Goal: Task Accomplishment & Management: Manage account settings

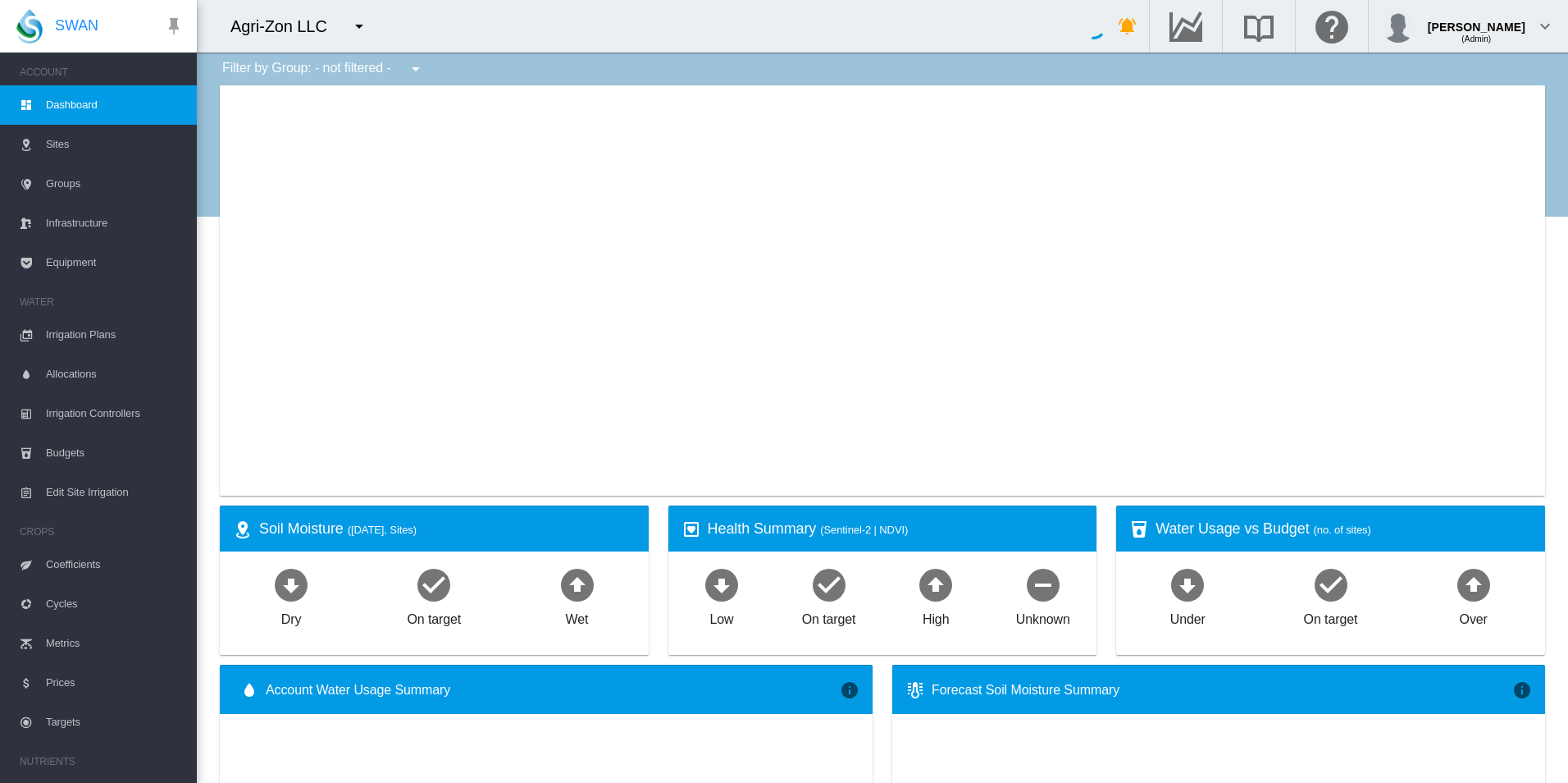
type input "**********"
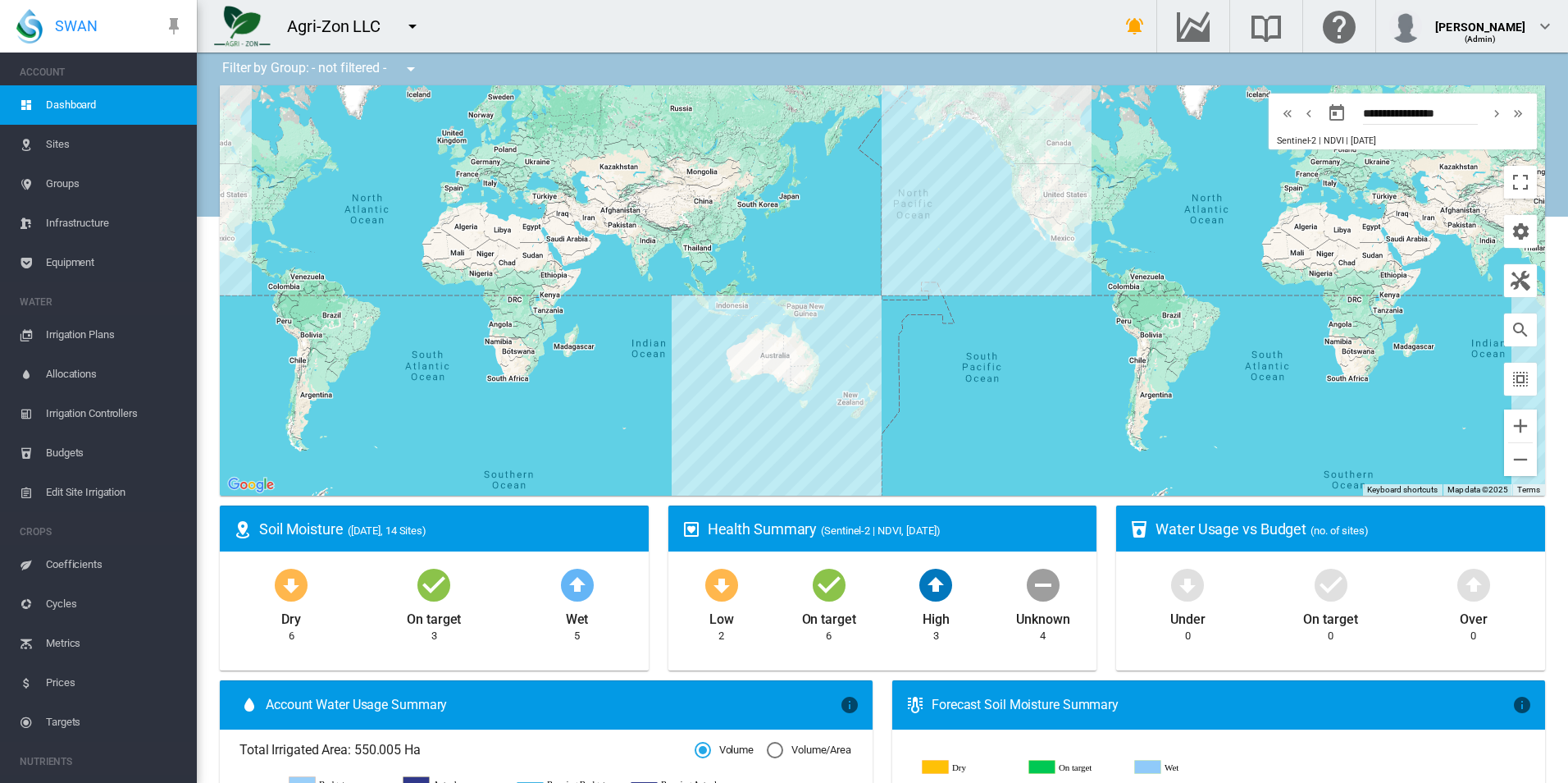
click at [42, 132] on link "Sites" at bounding box center [98, 145] width 197 height 40
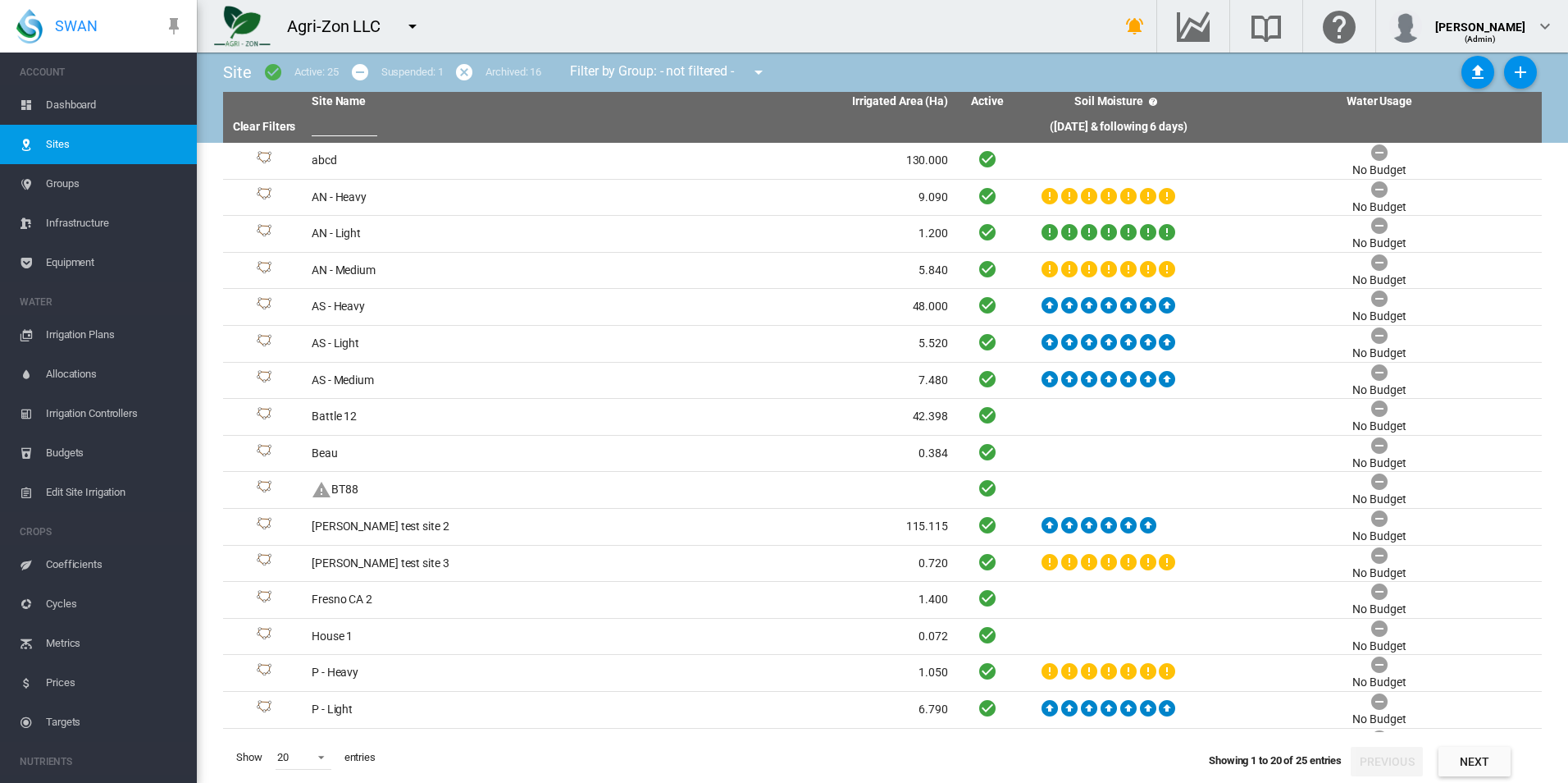
click at [430, 32] on md-menu "919 Wines ABC Company [GEOGRAPHIC_DATA]" at bounding box center [414, 26] width 39 height 33
click at [421, 24] on md-icon "icon-menu-down" at bounding box center [413, 27] width 20 height 20
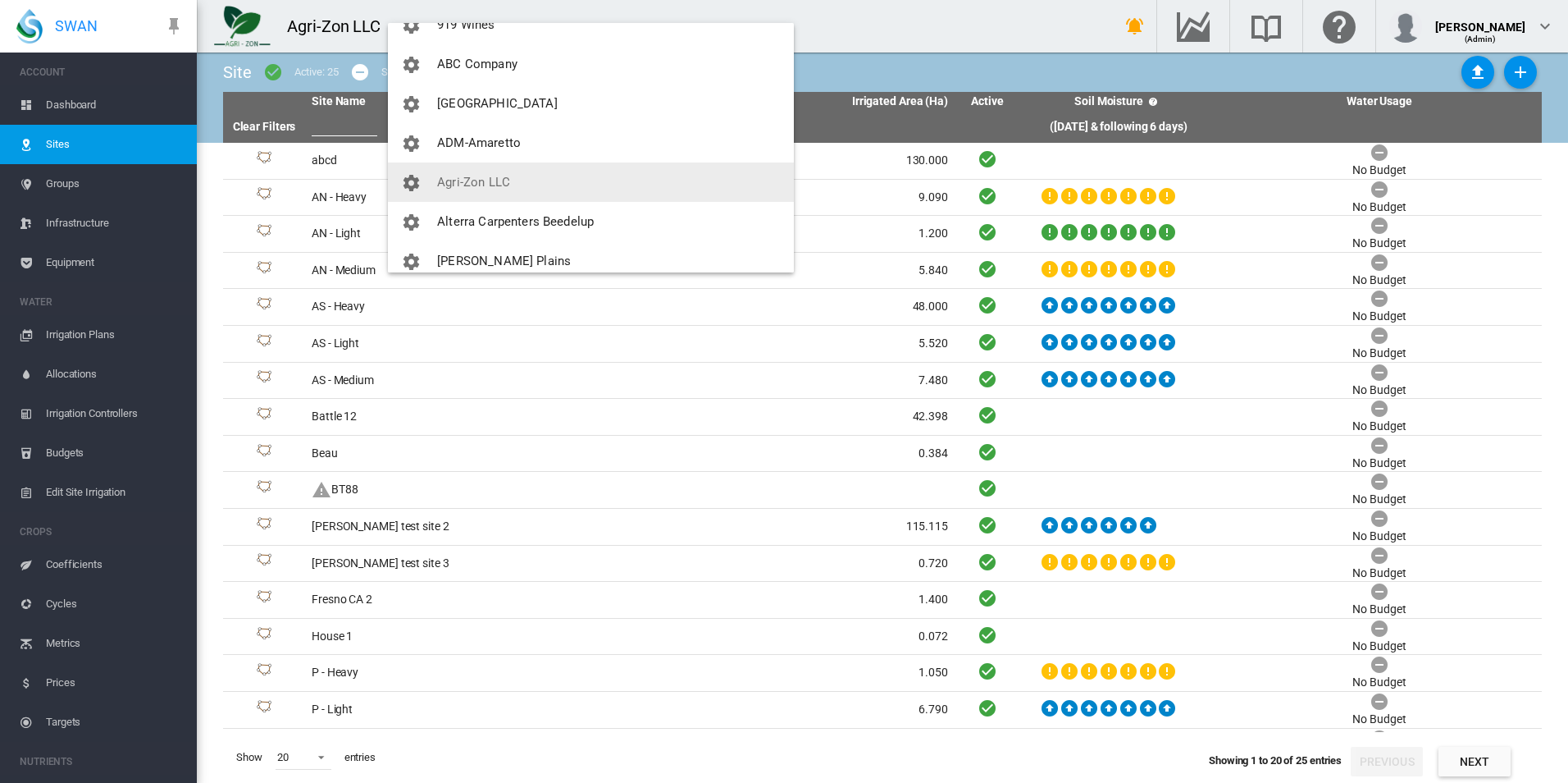
scroll to position [165, 0]
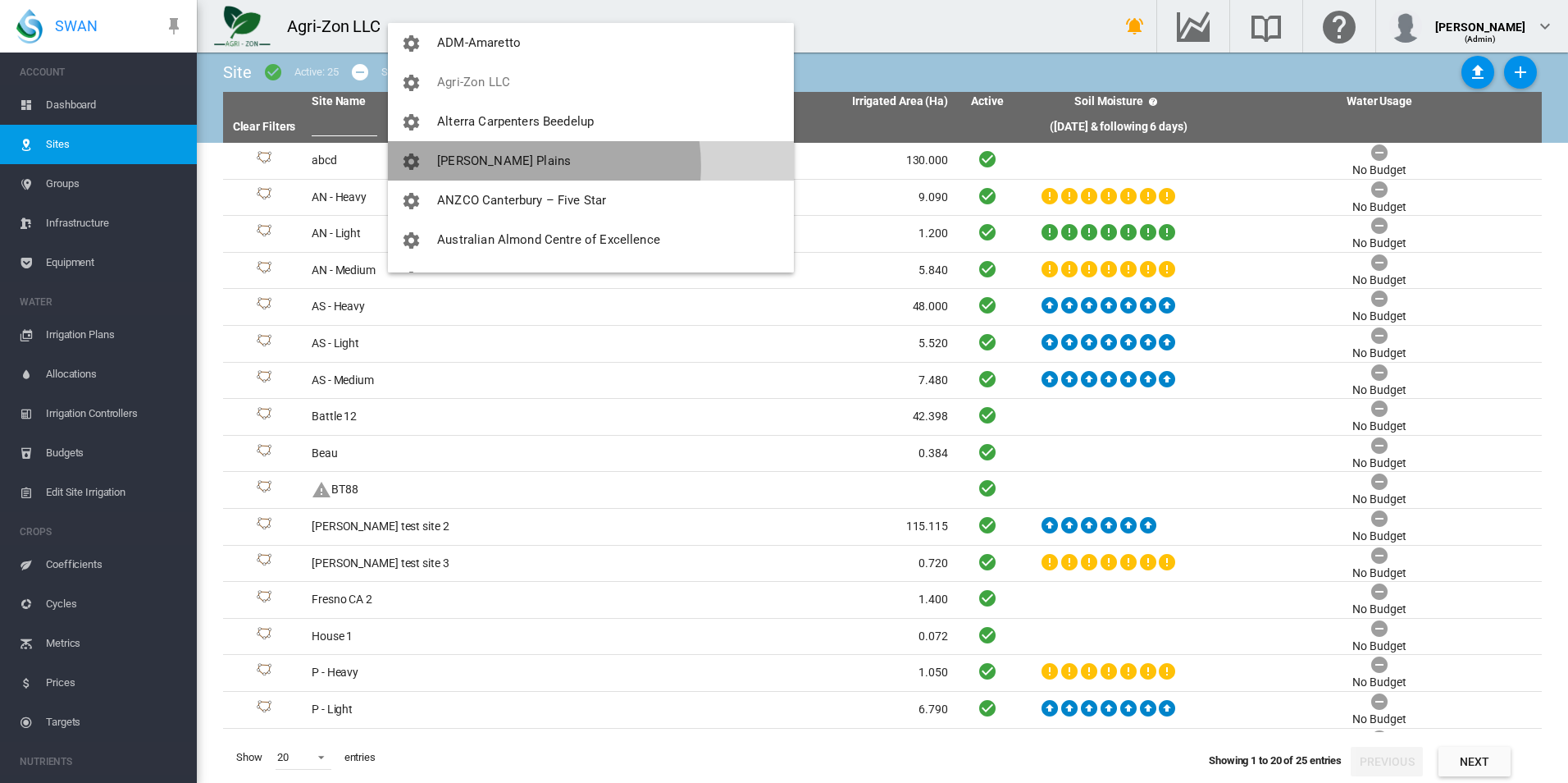
click at [527, 166] on button "[PERSON_NAME] Plains" at bounding box center [591, 161] width 406 height 40
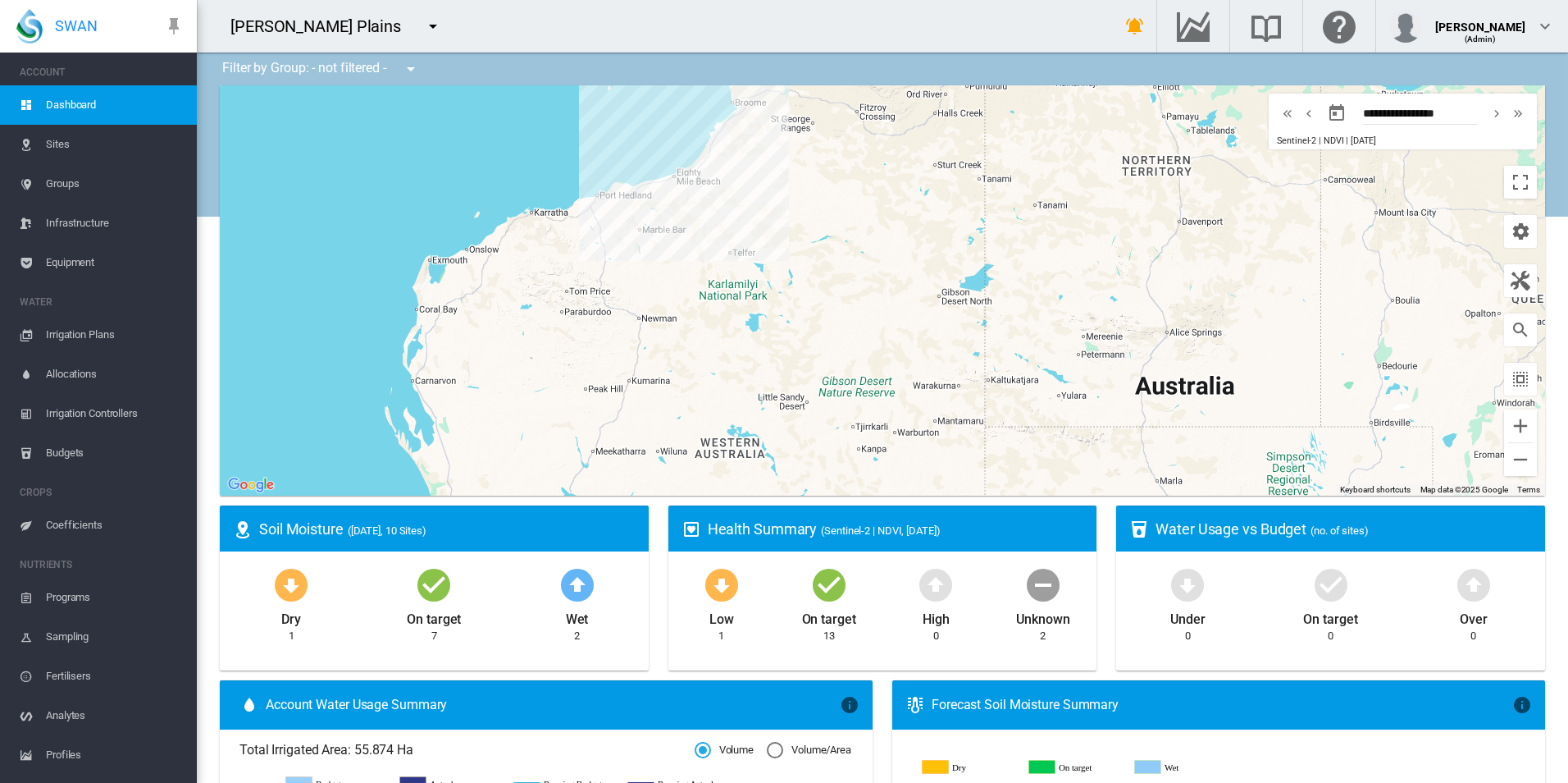
click at [78, 274] on span "Equipment" at bounding box center [114, 263] width 138 height 40
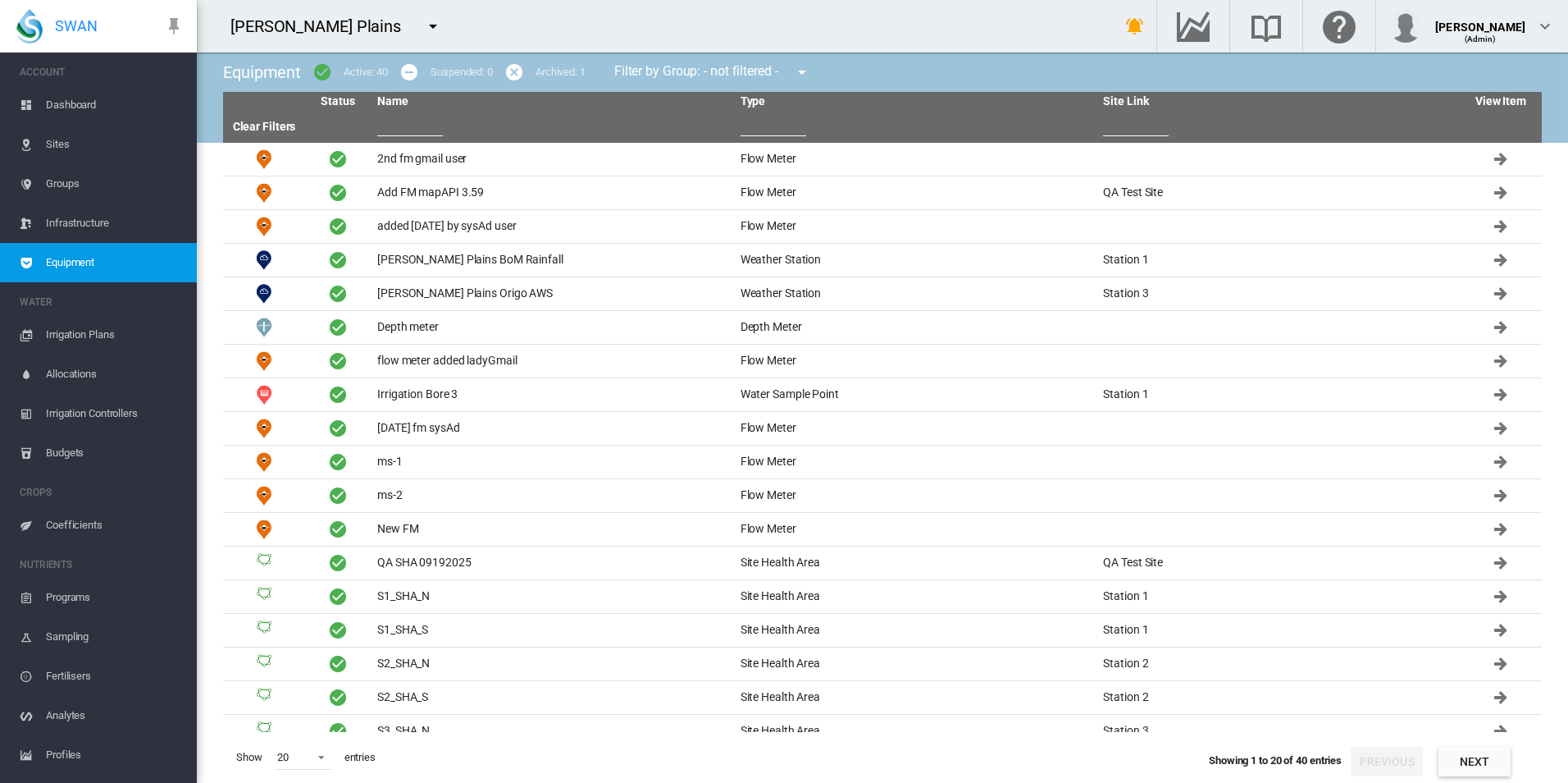
click at [427, 113] on input "text" at bounding box center [410, 124] width 65 height 25
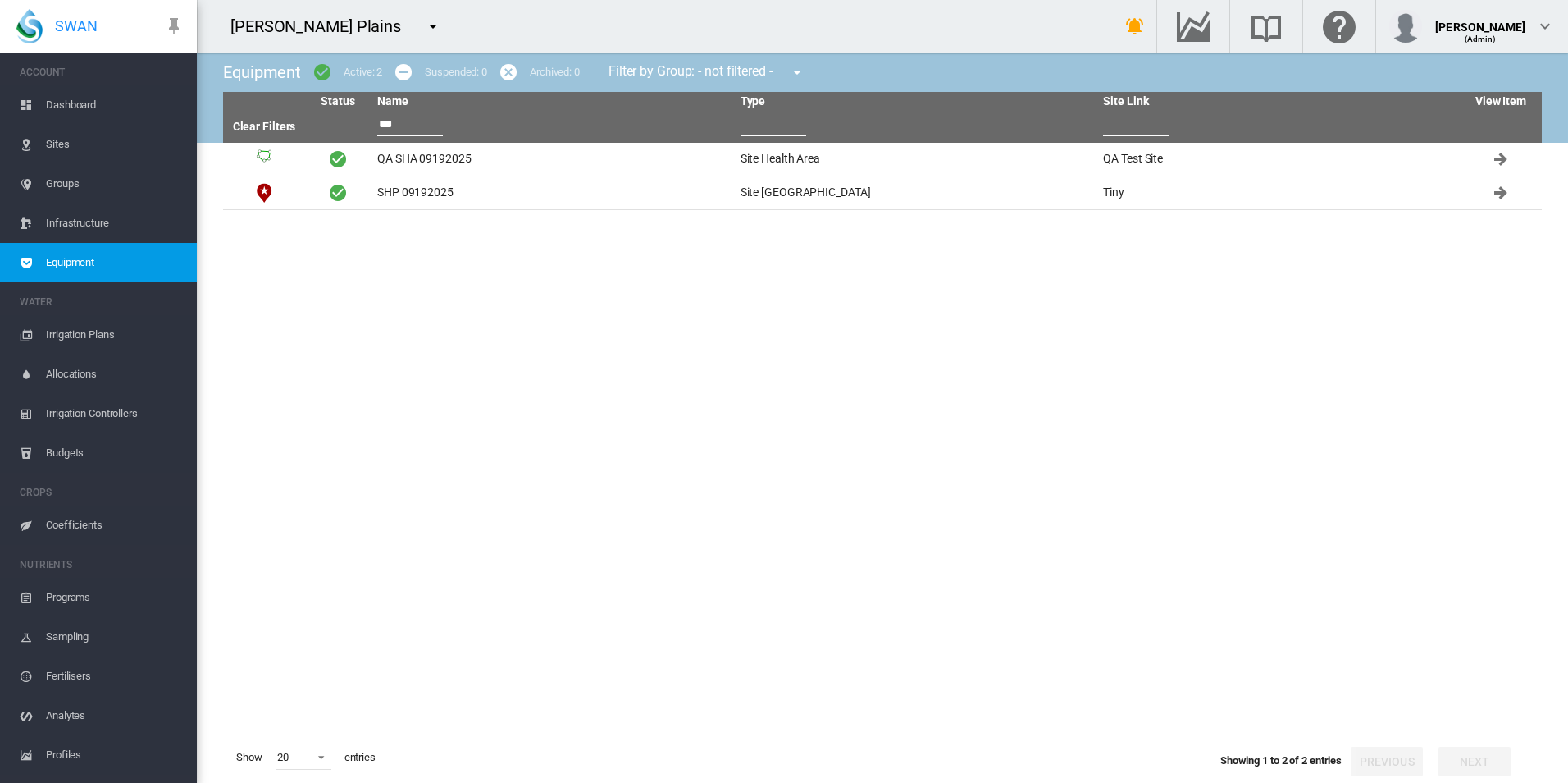
type input "***"
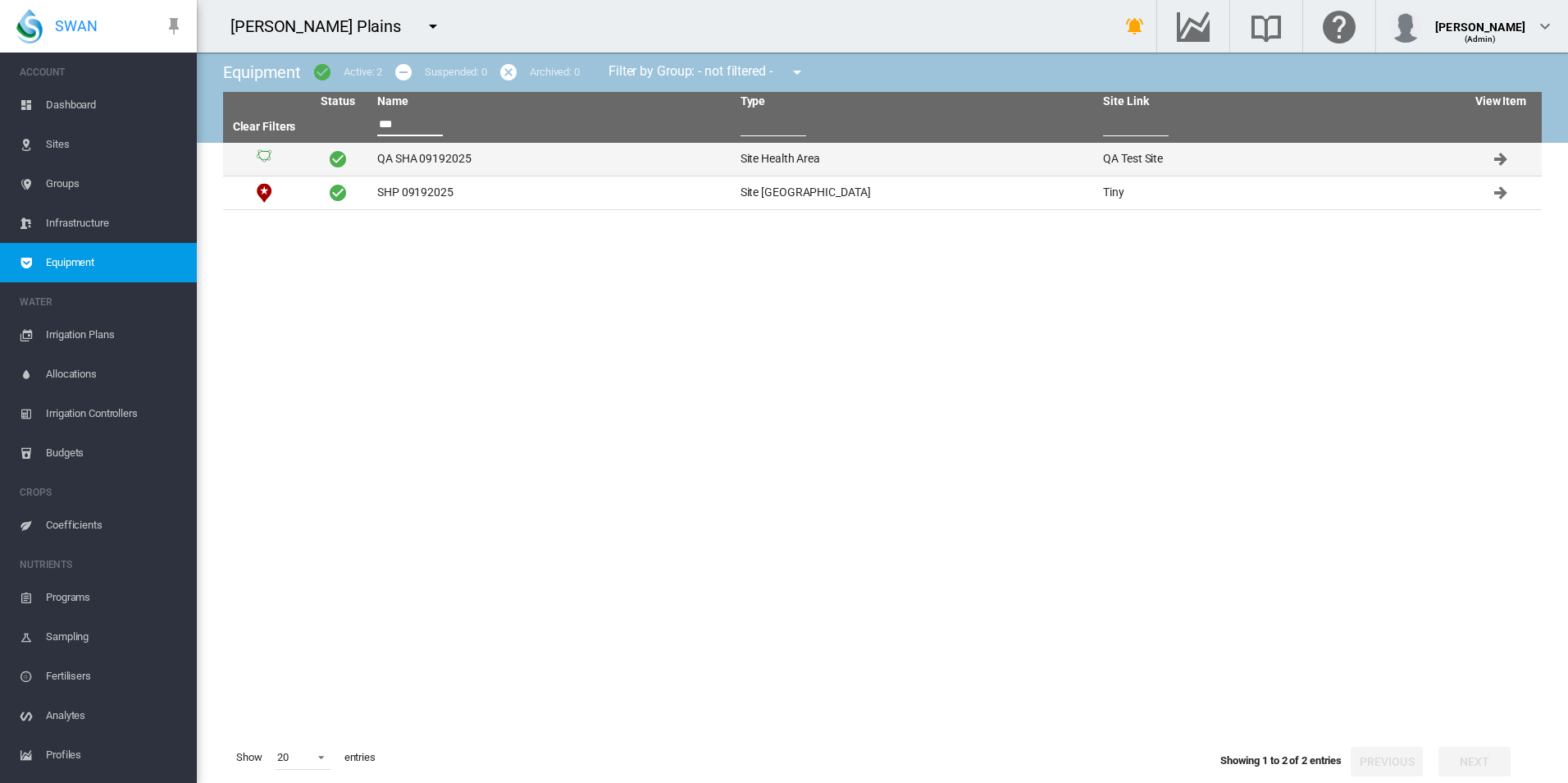
click at [508, 156] on td "QA SHA 09192025" at bounding box center [552, 159] width 364 height 33
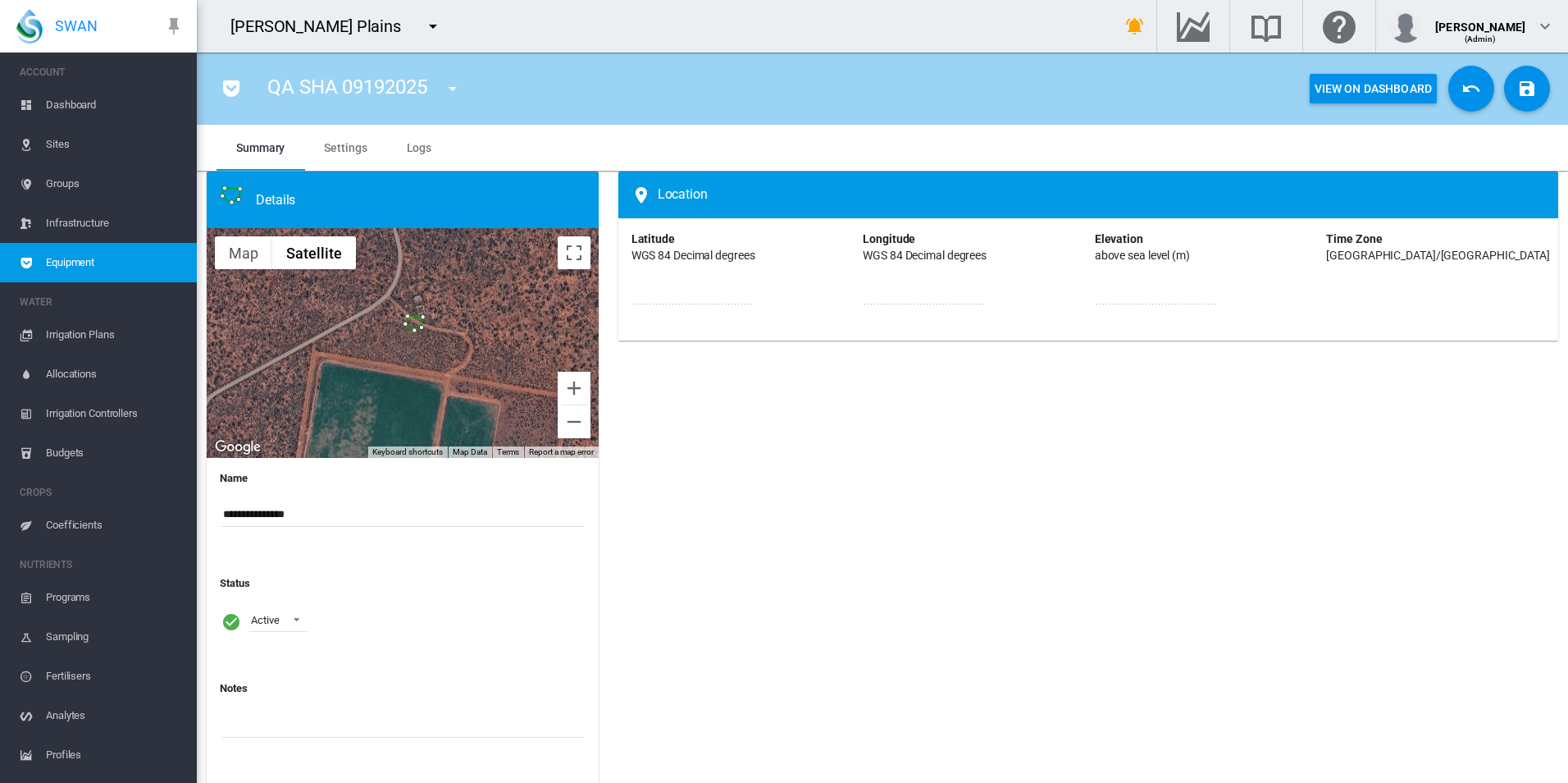
scroll to position [34, 0]
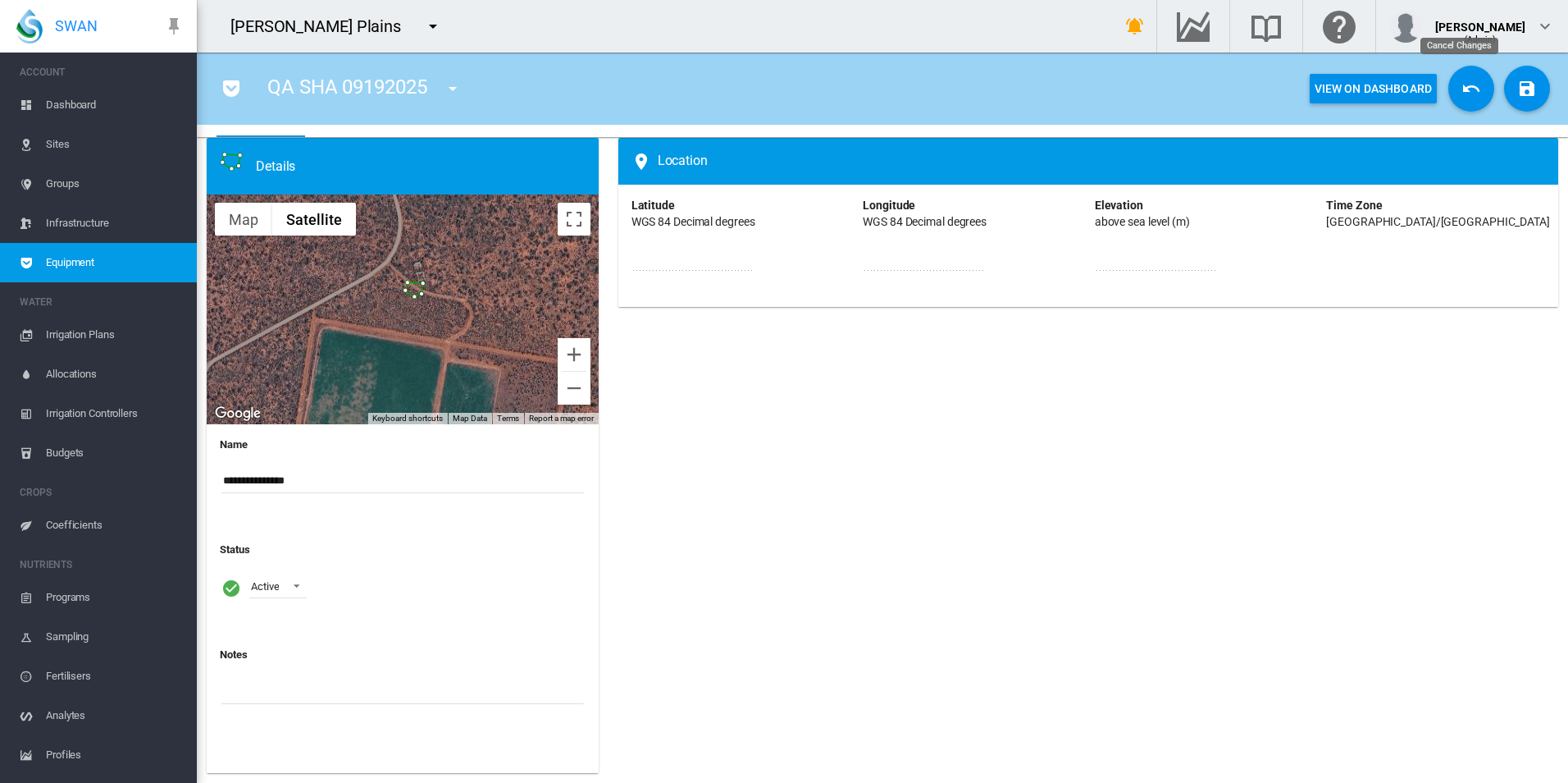
click at [1462, 79] on md-icon "icon-undo" at bounding box center [1472, 89] width 20 height 20
click at [1462, 82] on md-icon "icon-undo" at bounding box center [1472, 89] width 20 height 20
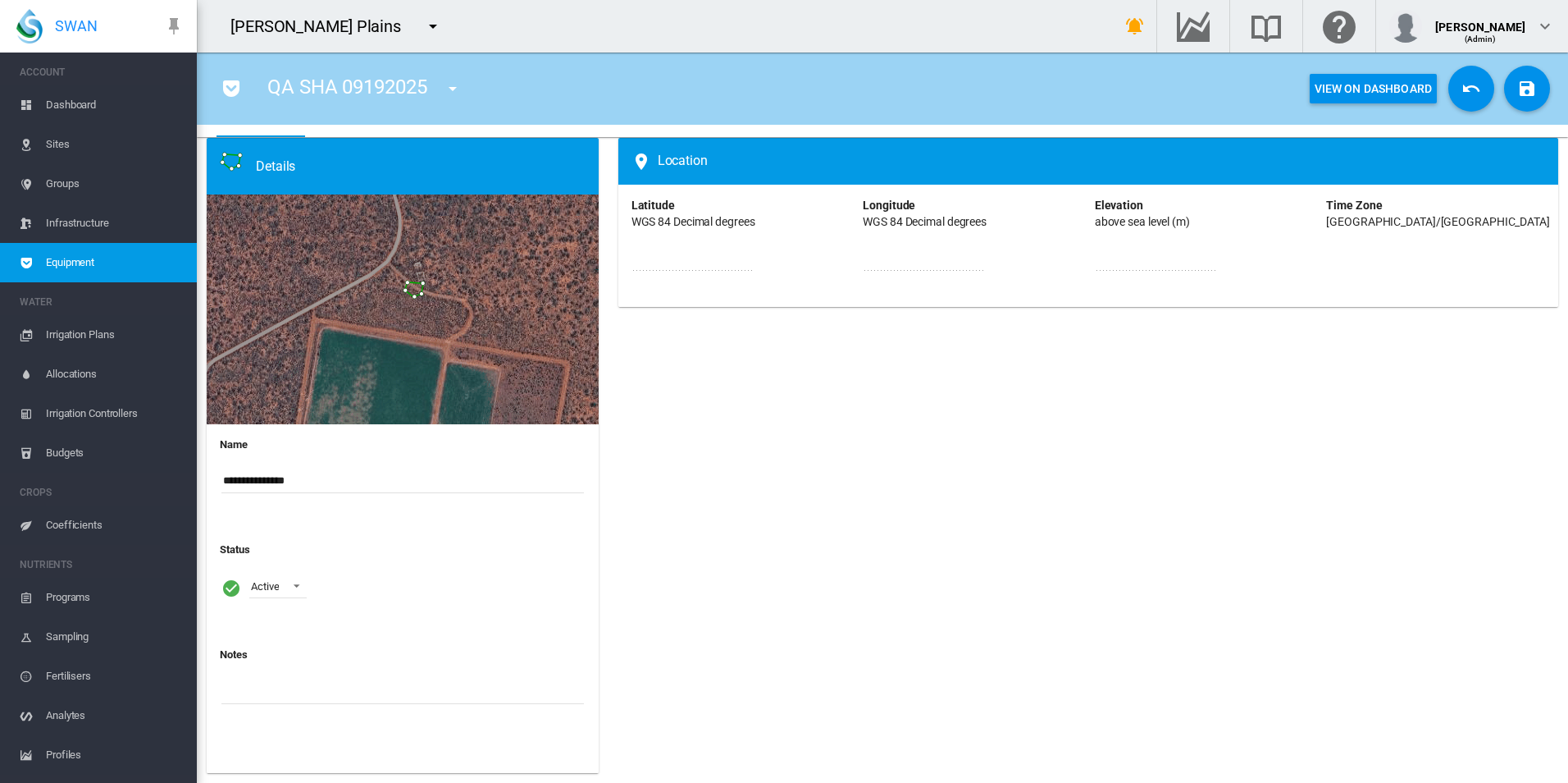
click at [1462, 83] on md-icon "icon-undo" at bounding box center [1472, 89] width 20 height 20
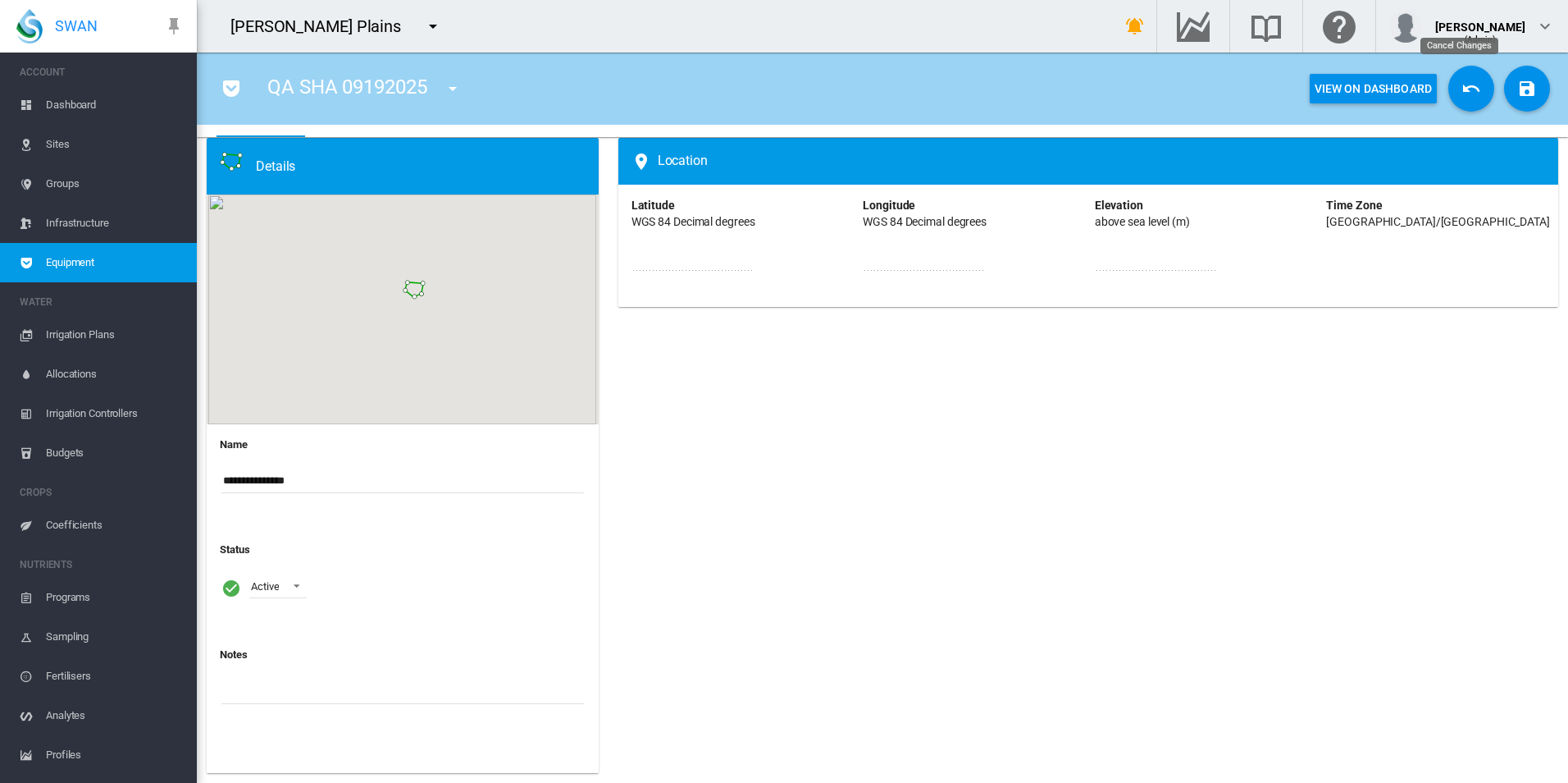
click at [1462, 83] on md-icon "icon-undo" at bounding box center [1472, 89] width 20 height 20
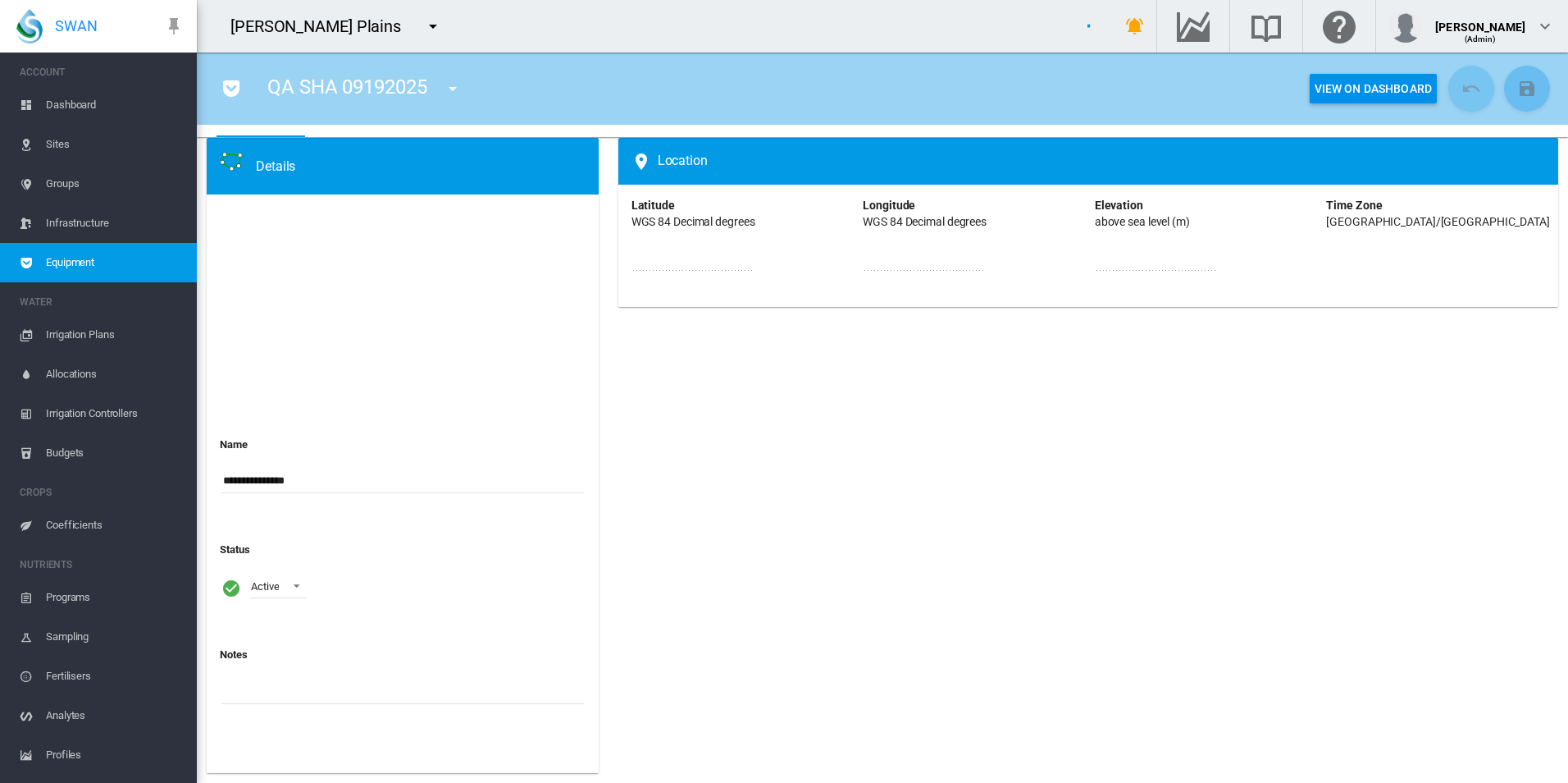
click at [1462, 82] on md-icon "icon-undo" at bounding box center [1472, 89] width 20 height 20
click at [1462, 83] on md-icon "icon-undo" at bounding box center [1472, 89] width 20 height 20
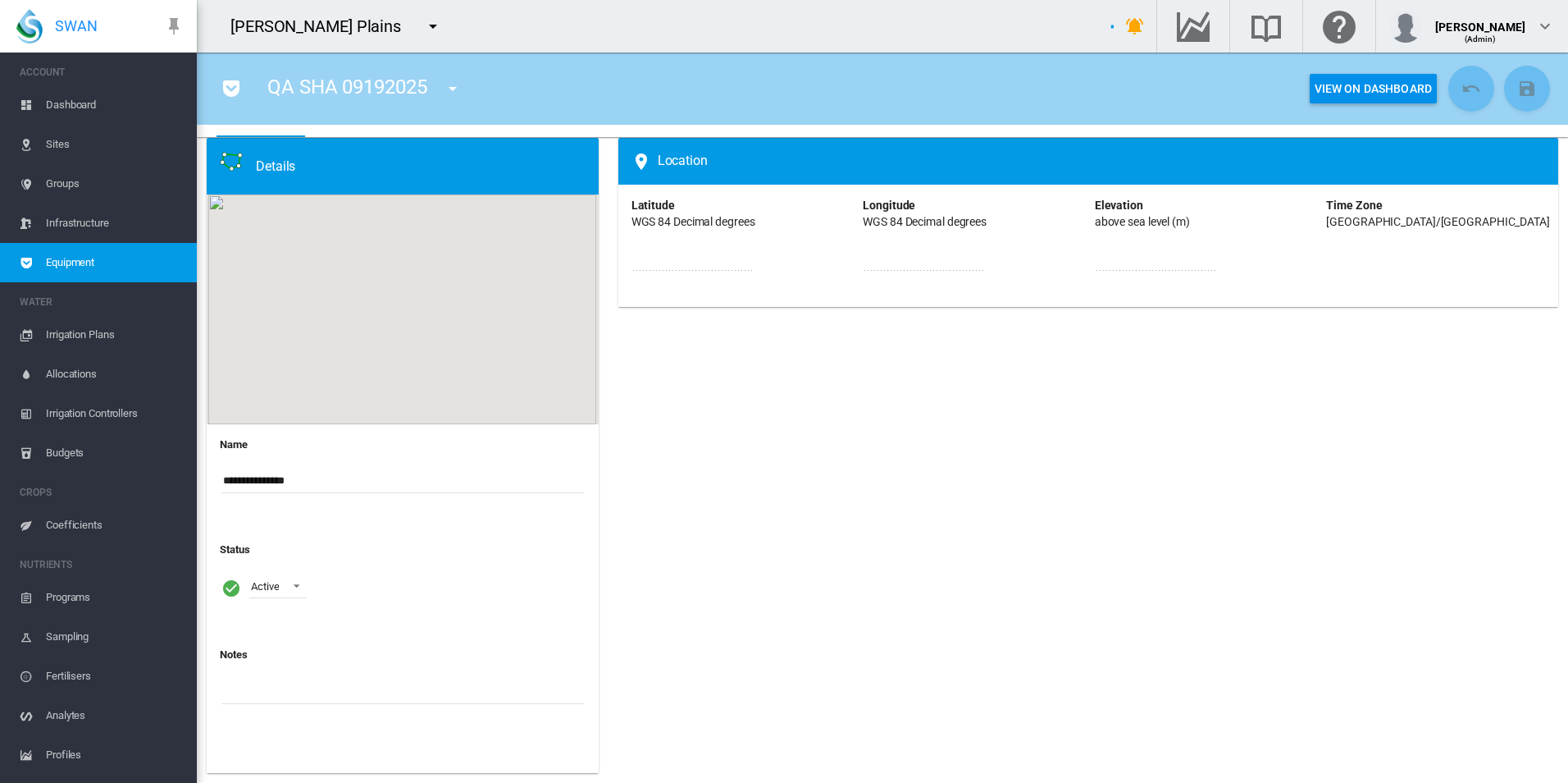
click at [1462, 87] on md-icon "icon-undo" at bounding box center [1472, 89] width 20 height 20
click at [1462, 88] on md-icon "icon-undo" at bounding box center [1472, 89] width 20 height 20
click at [1462, 89] on md-icon "icon-undo" at bounding box center [1472, 89] width 20 height 20
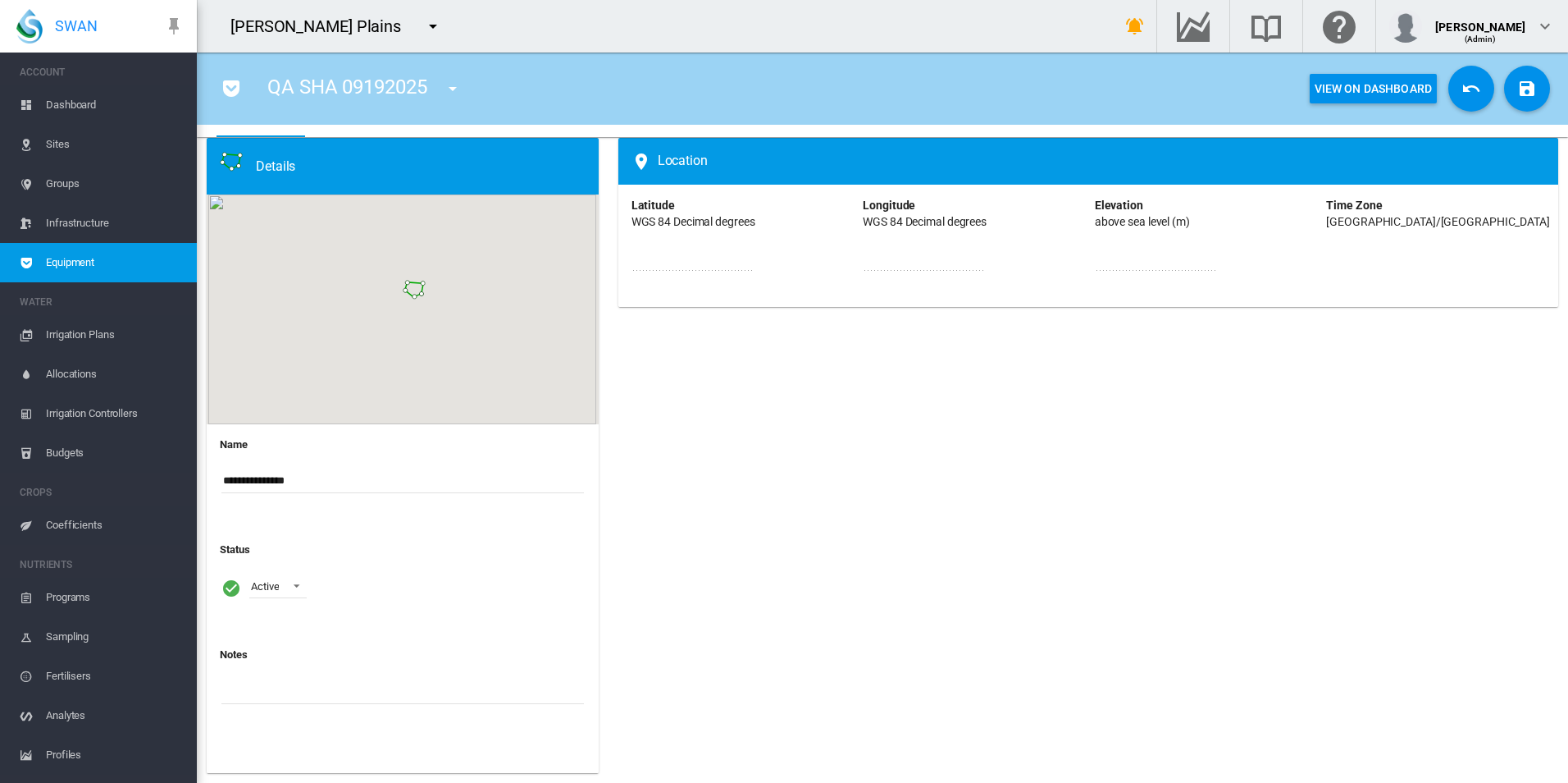
click at [1462, 89] on md-icon "icon-undo" at bounding box center [1472, 89] width 20 height 20
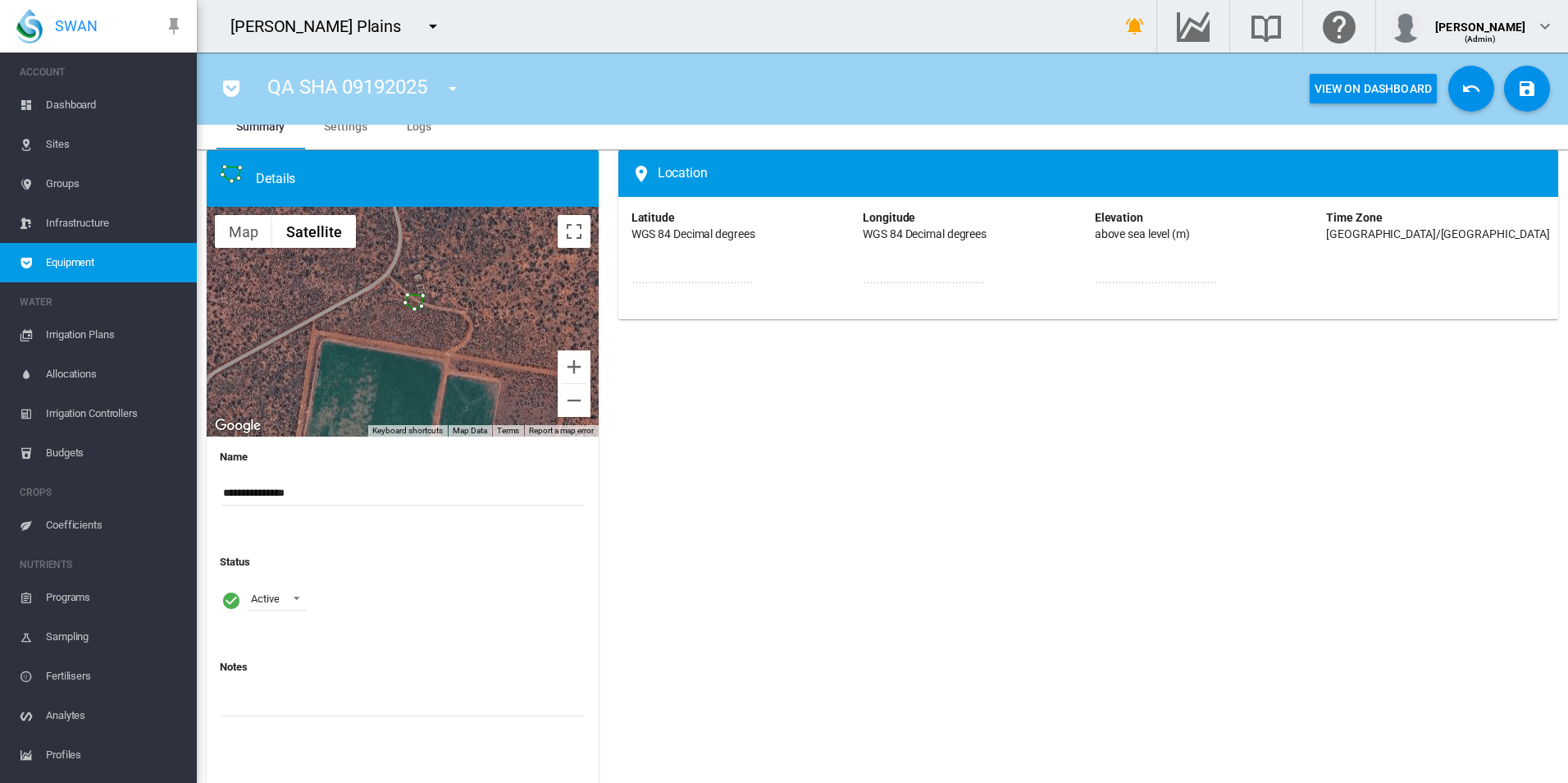
scroll to position [0, 0]
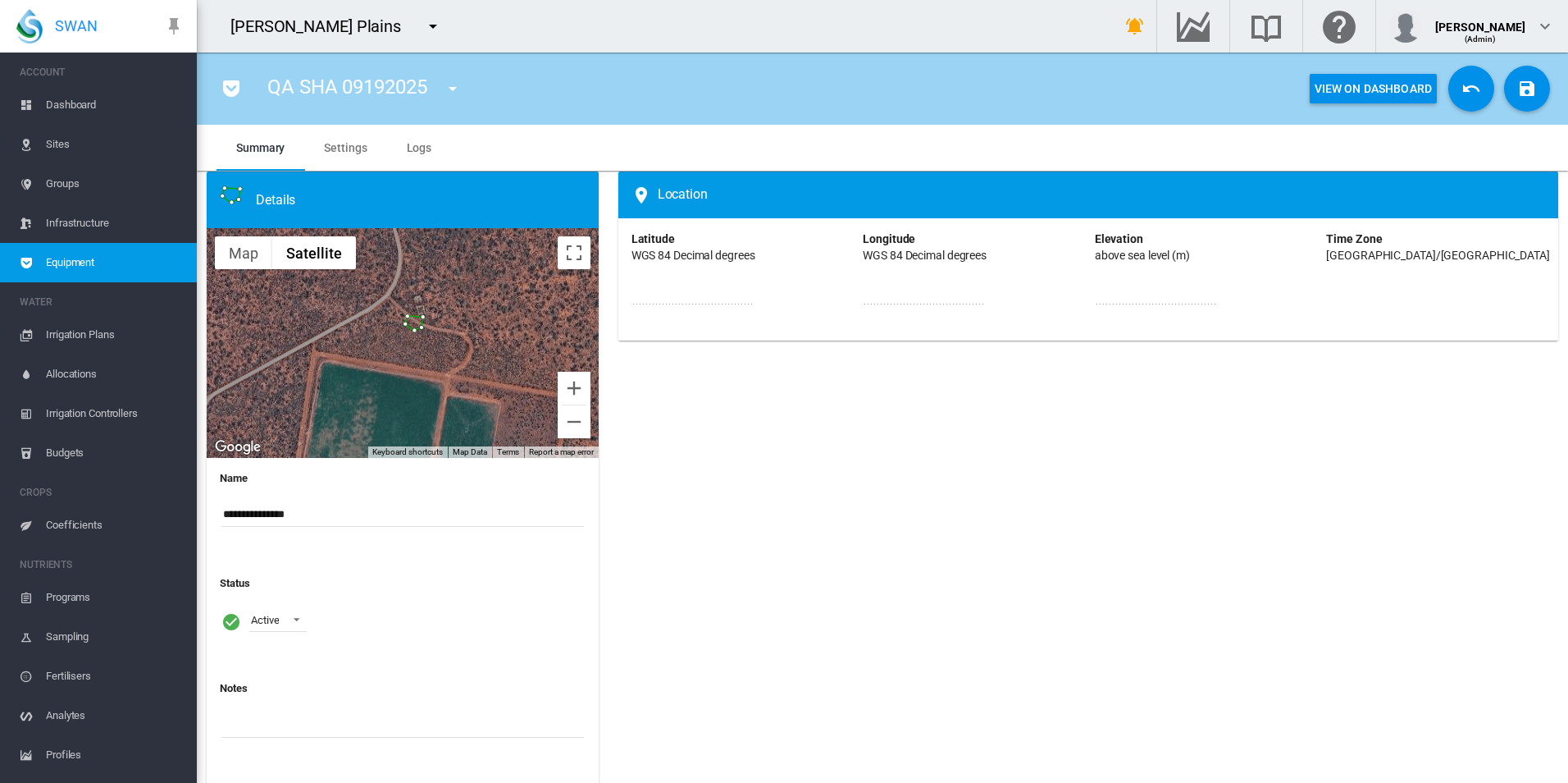
click at [379, 169] on md-tabs "Summary Settings Logs Summary Settings Logs Details ← Move left → Move right ↑ …" at bounding box center [883, 471] width 1372 height 692
drag, startPoint x: 379, startPoint y: 169, endPoint x: 366, endPoint y: 154, distance: 19.8
click at [366, 154] on md-tab-item "Settings" at bounding box center [345, 148] width 82 height 46
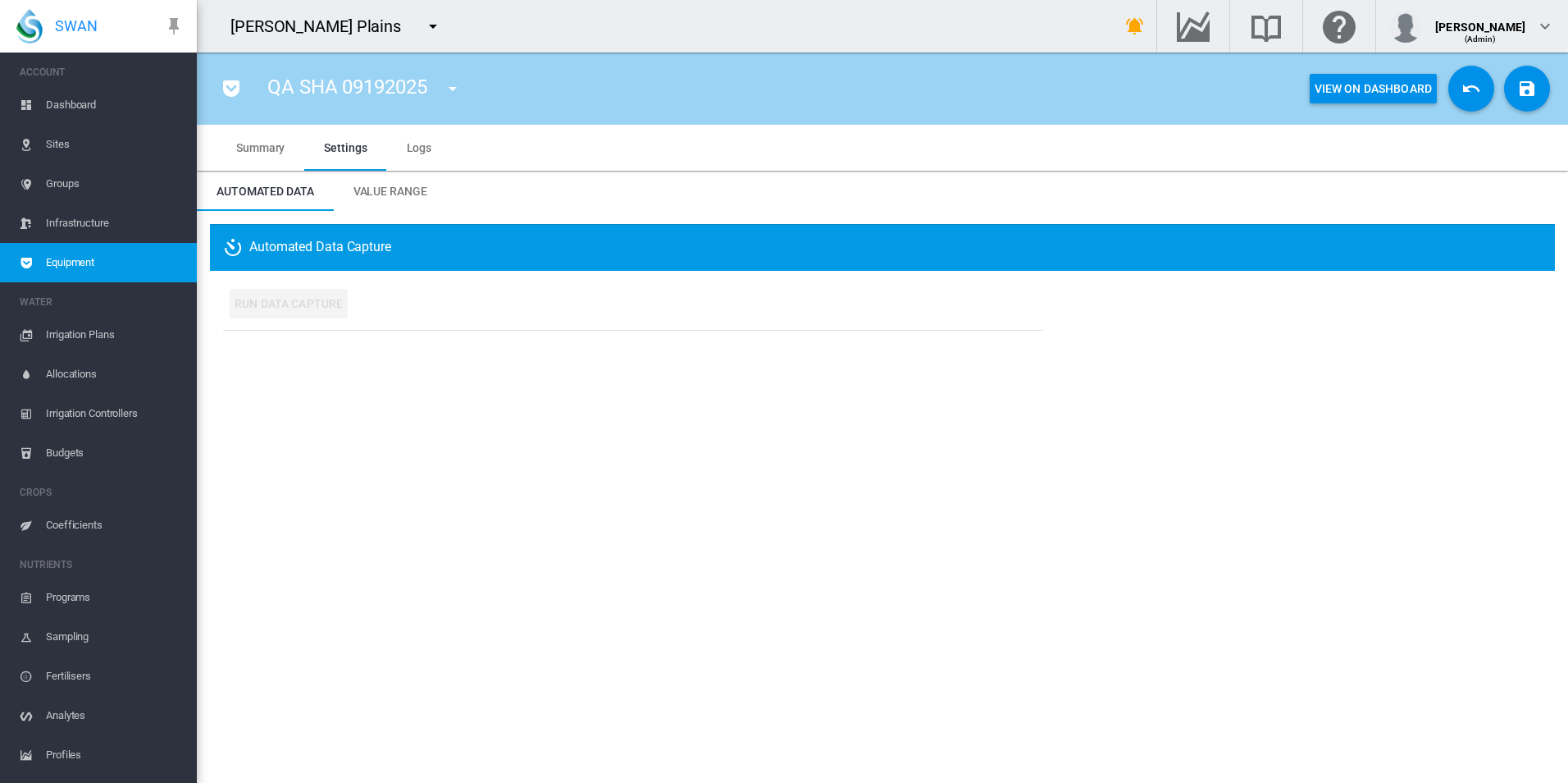
click at [266, 152] on span "Summary" at bounding box center [261, 147] width 49 height 13
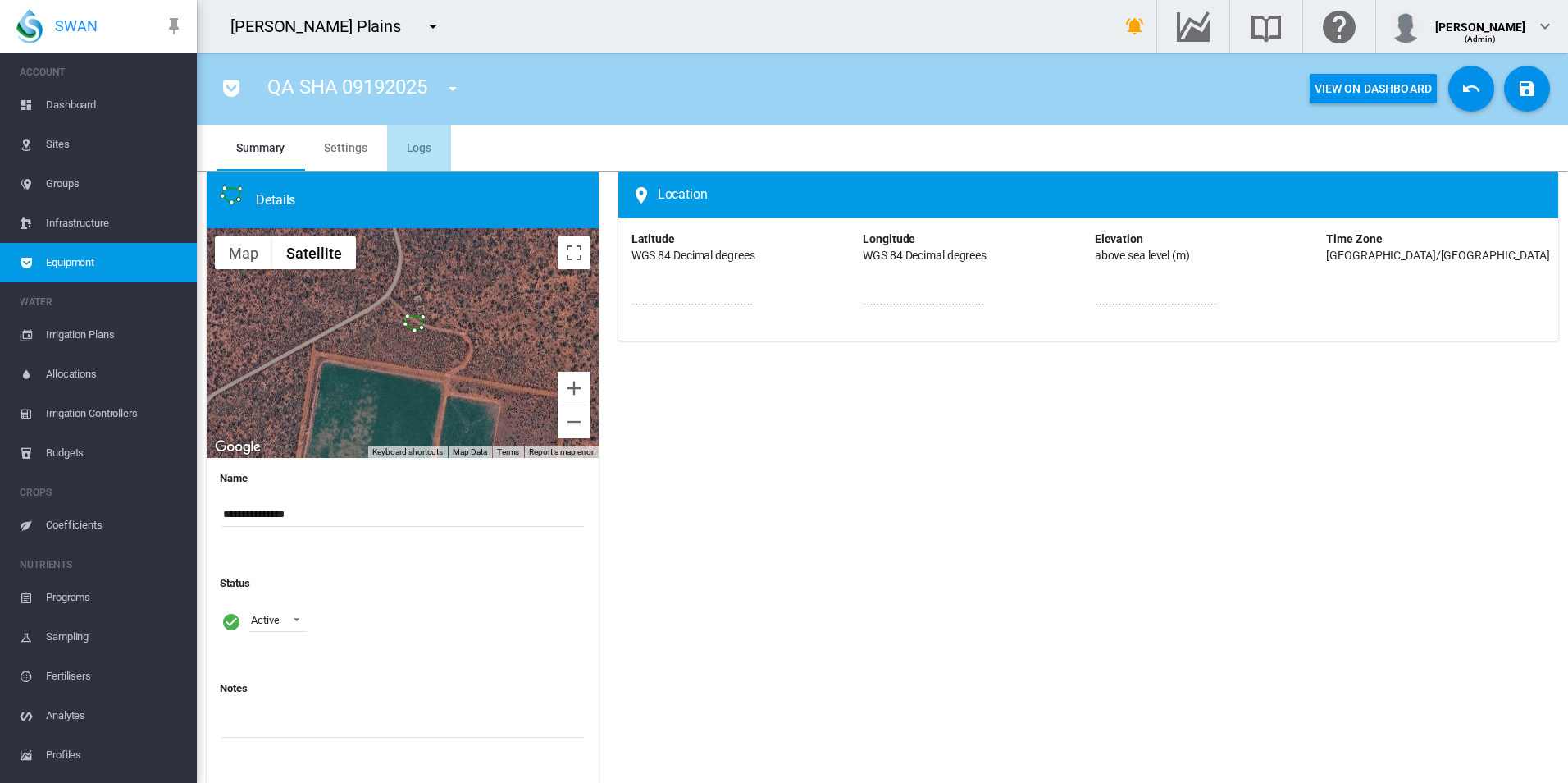
click at [422, 144] on span "Logs" at bounding box center [420, 147] width 26 height 13
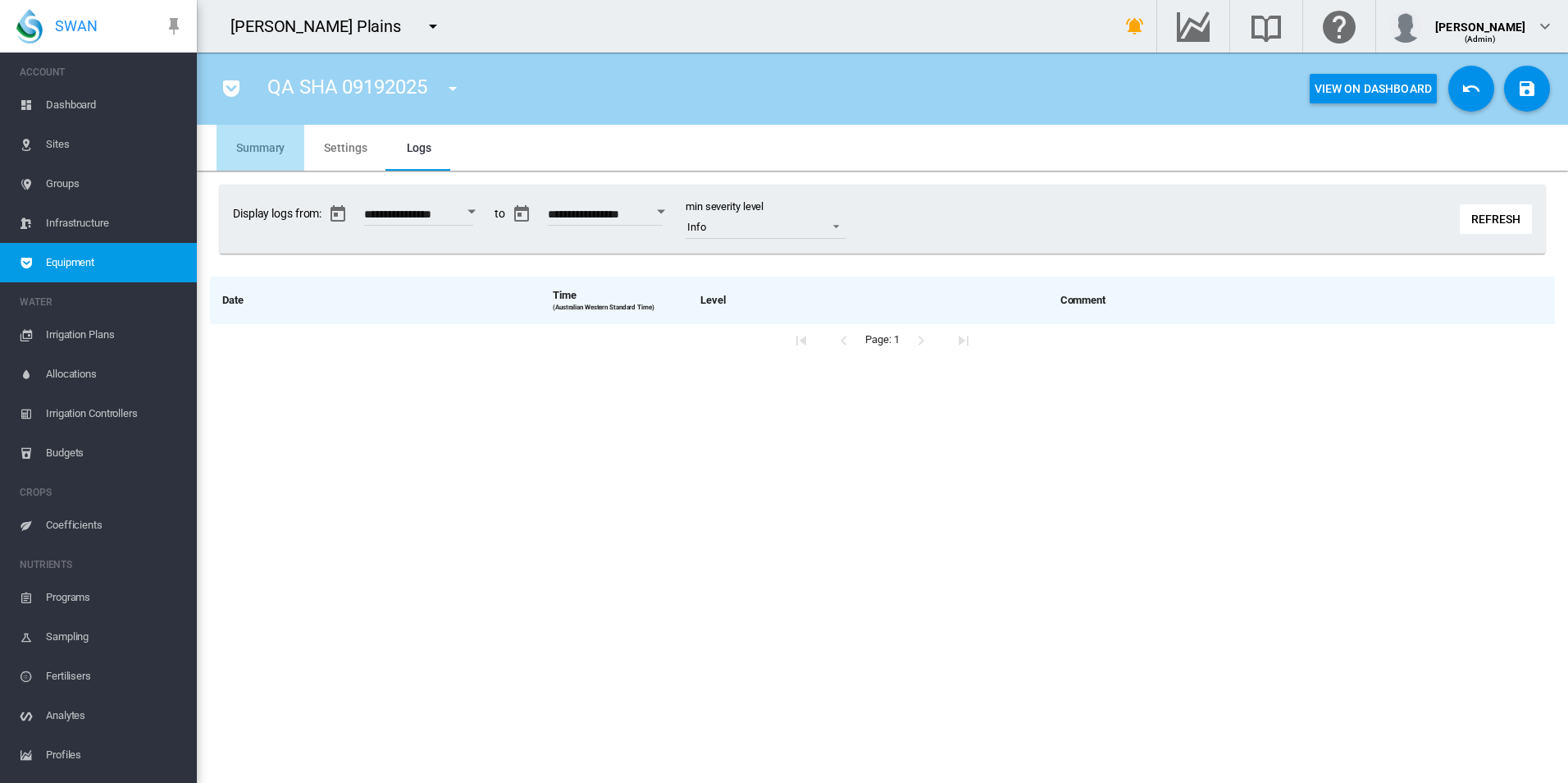
click at [246, 141] on span "Summary" at bounding box center [261, 147] width 49 height 13
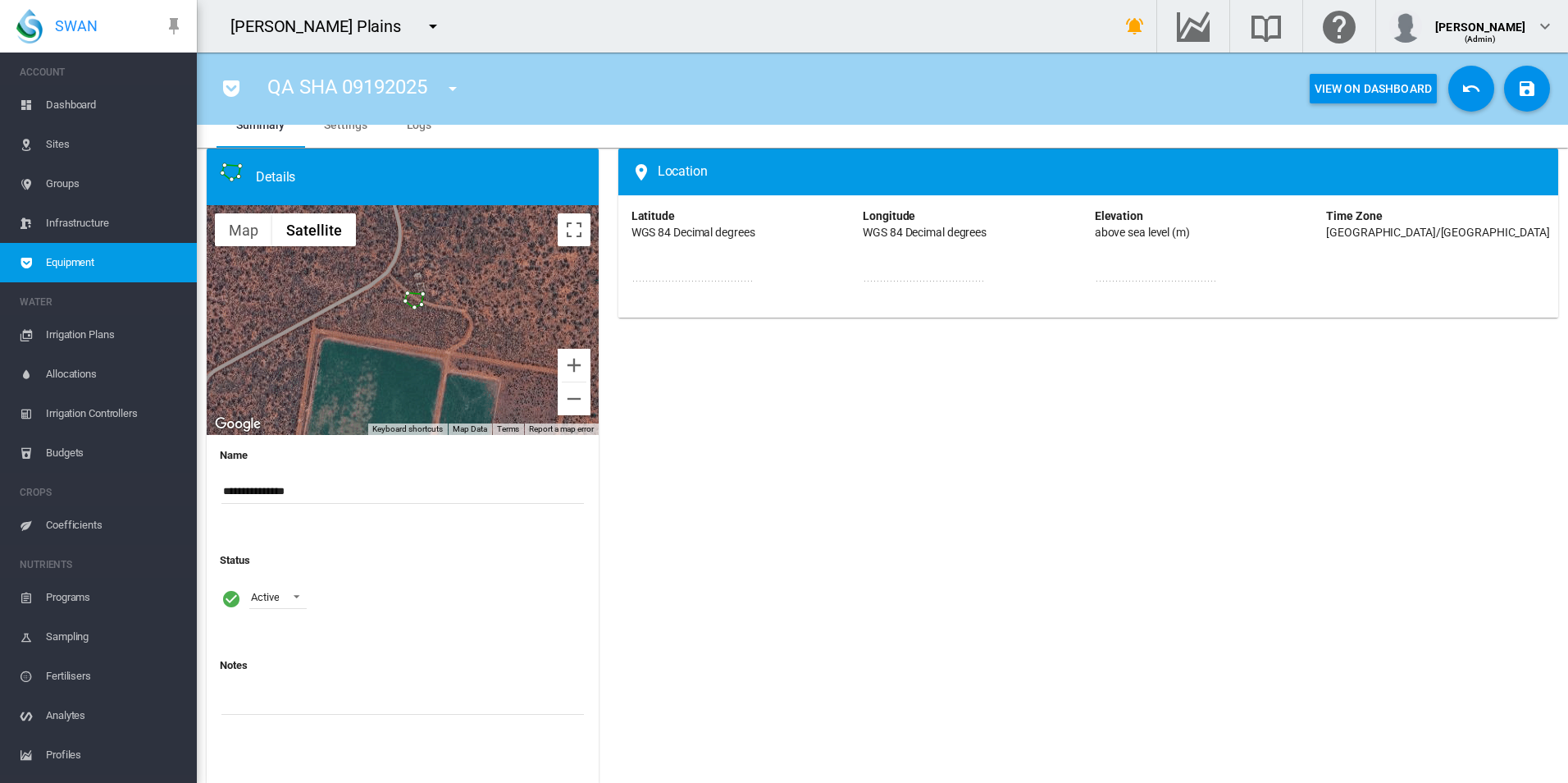
scroll to position [34, 0]
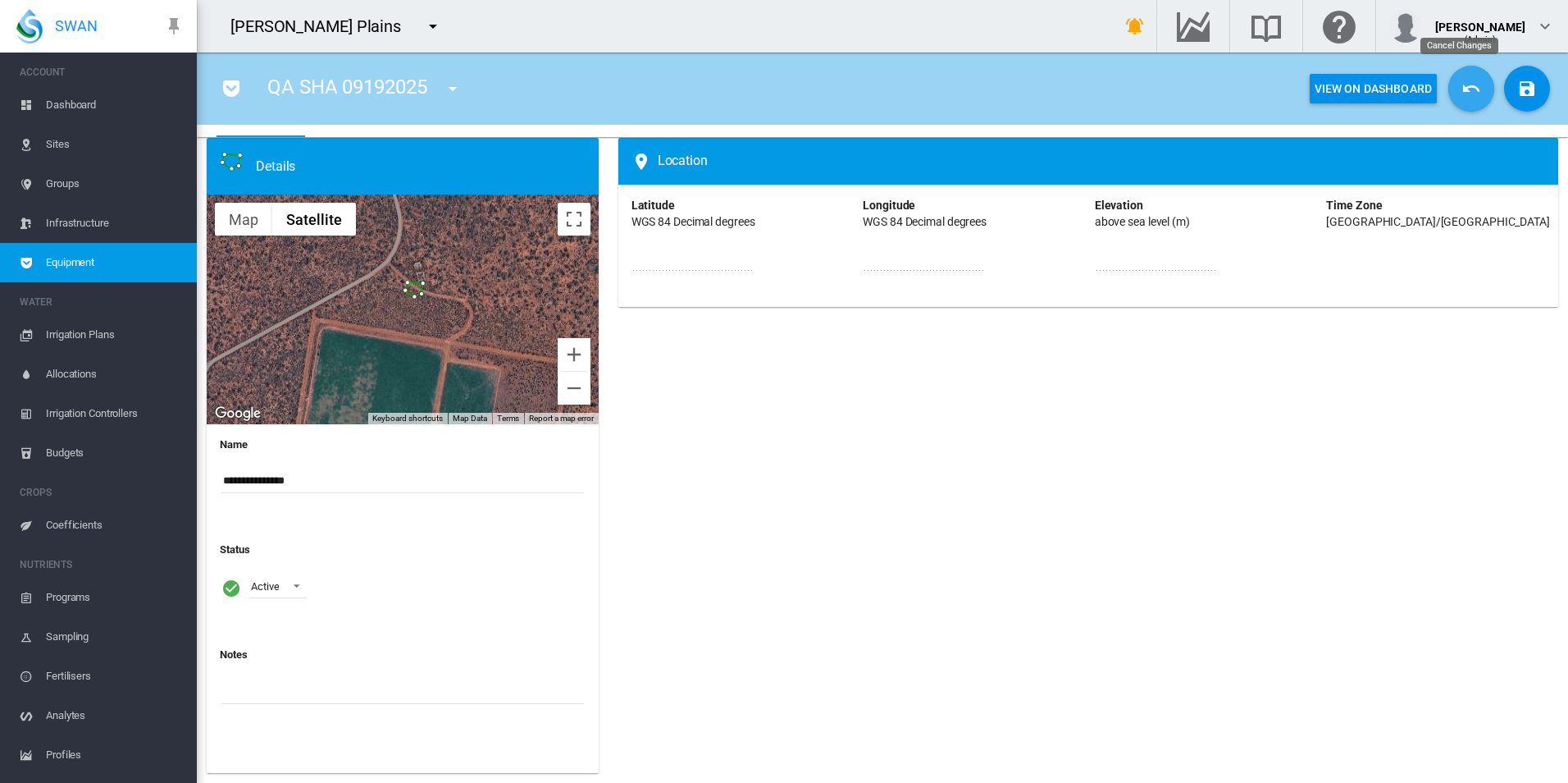
click at [1449, 85] on button "Cancel Changes" at bounding box center [1472, 88] width 46 height 46
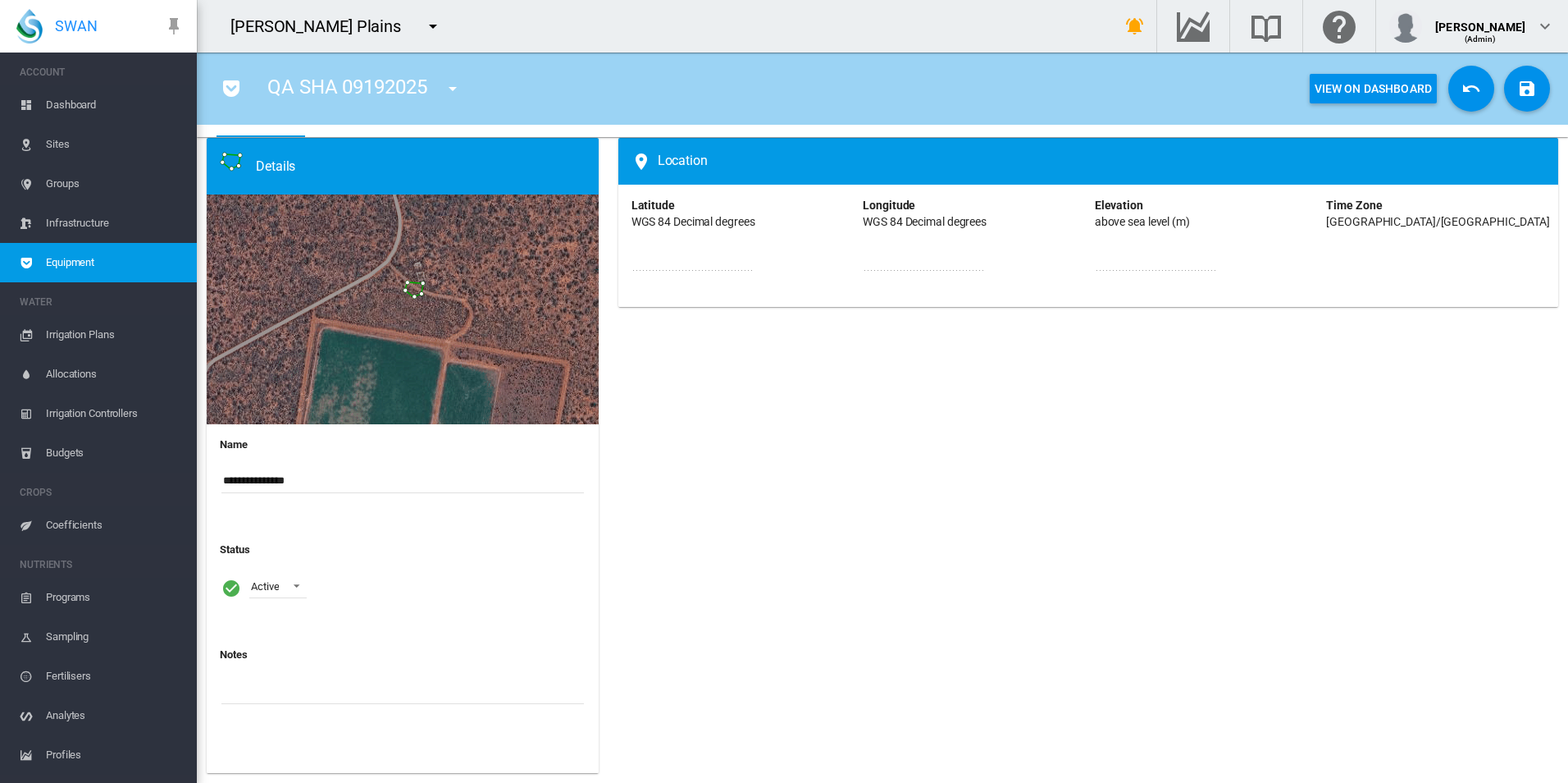
click at [1449, 83] on button "Cancel Changes" at bounding box center [1472, 88] width 46 height 46
click at [891, 642] on div "Location Latitude WGS 84 Decimal degrees ******** Longitude WGS 84 Decimal degr…" at bounding box center [1089, 460] width 960 height 645
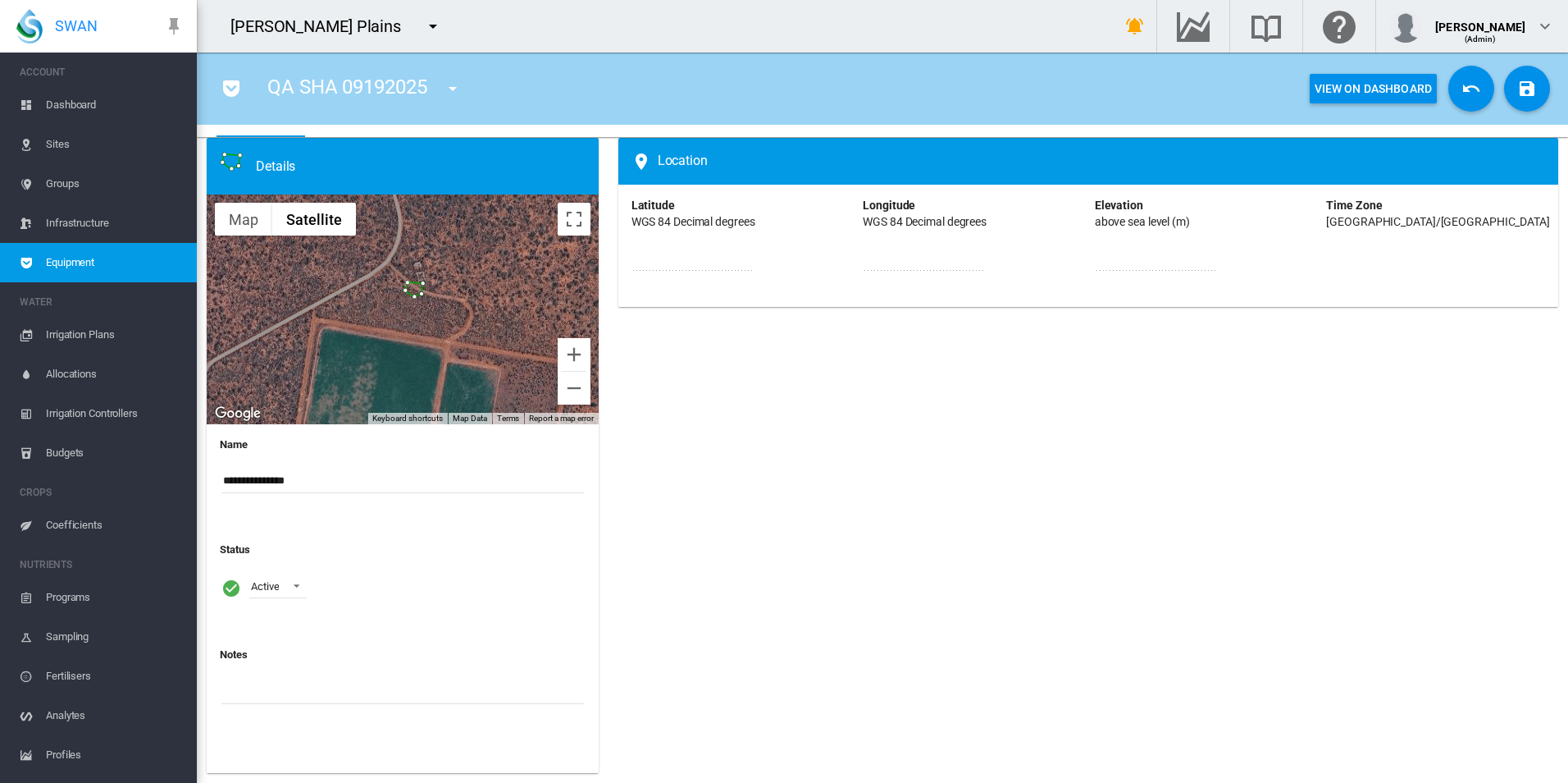
click at [1462, 89] on md-icon "icon-undo" at bounding box center [1472, 89] width 20 height 20
click at [1462, 83] on md-icon "icon-undo" at bounding box center [1472, 89] width 20 height 20
click at [122, 275] on span "Equipment" at bounding box center [114, 263] width 138 height 40
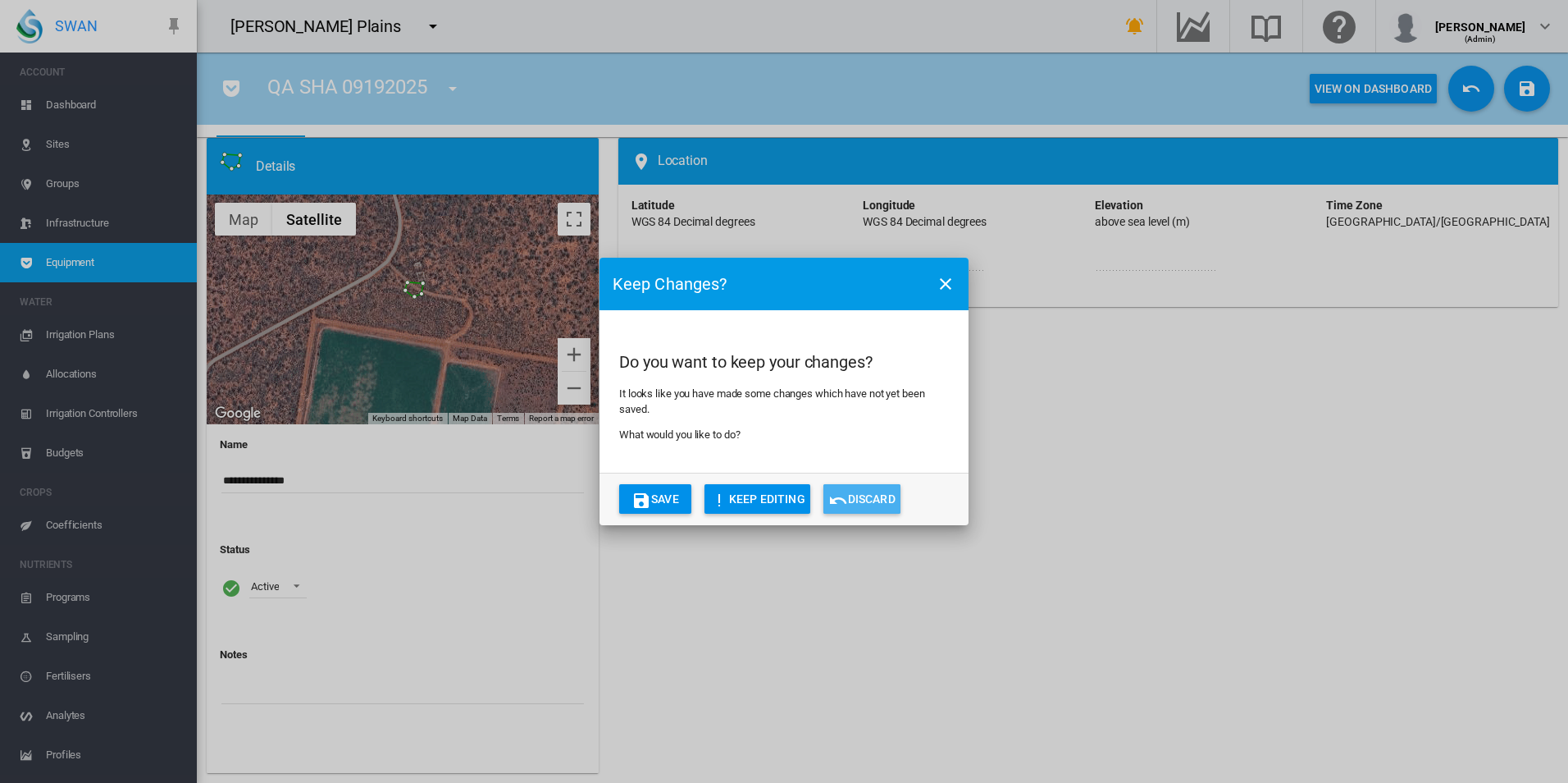
click at [883, 501] on button "Discard" at bounding box center [862, 500] width 77 height 30
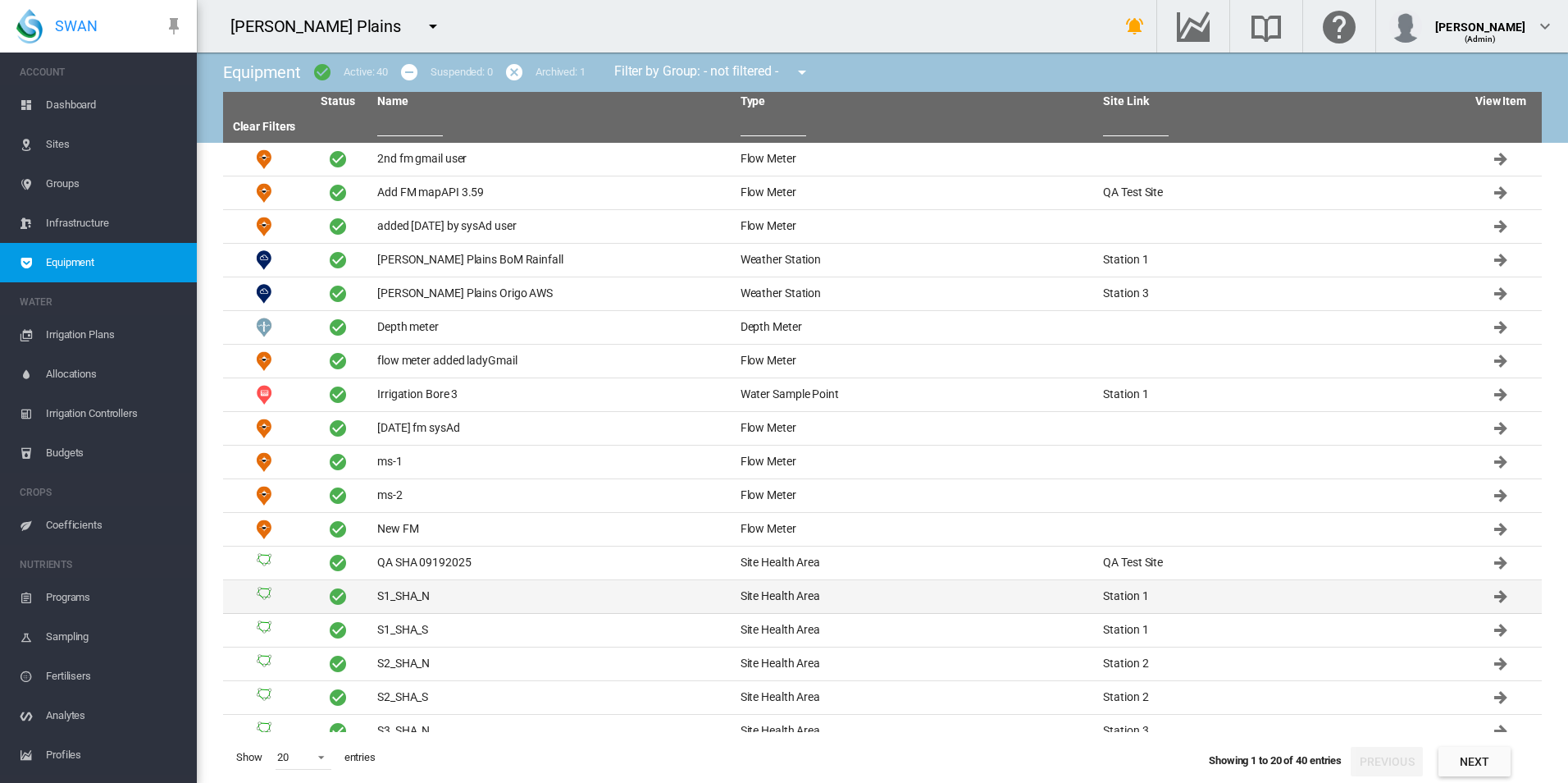
click at [467, 603] on td "S1_SHA_N" at bounding box center [552, 597] width 364 height 33
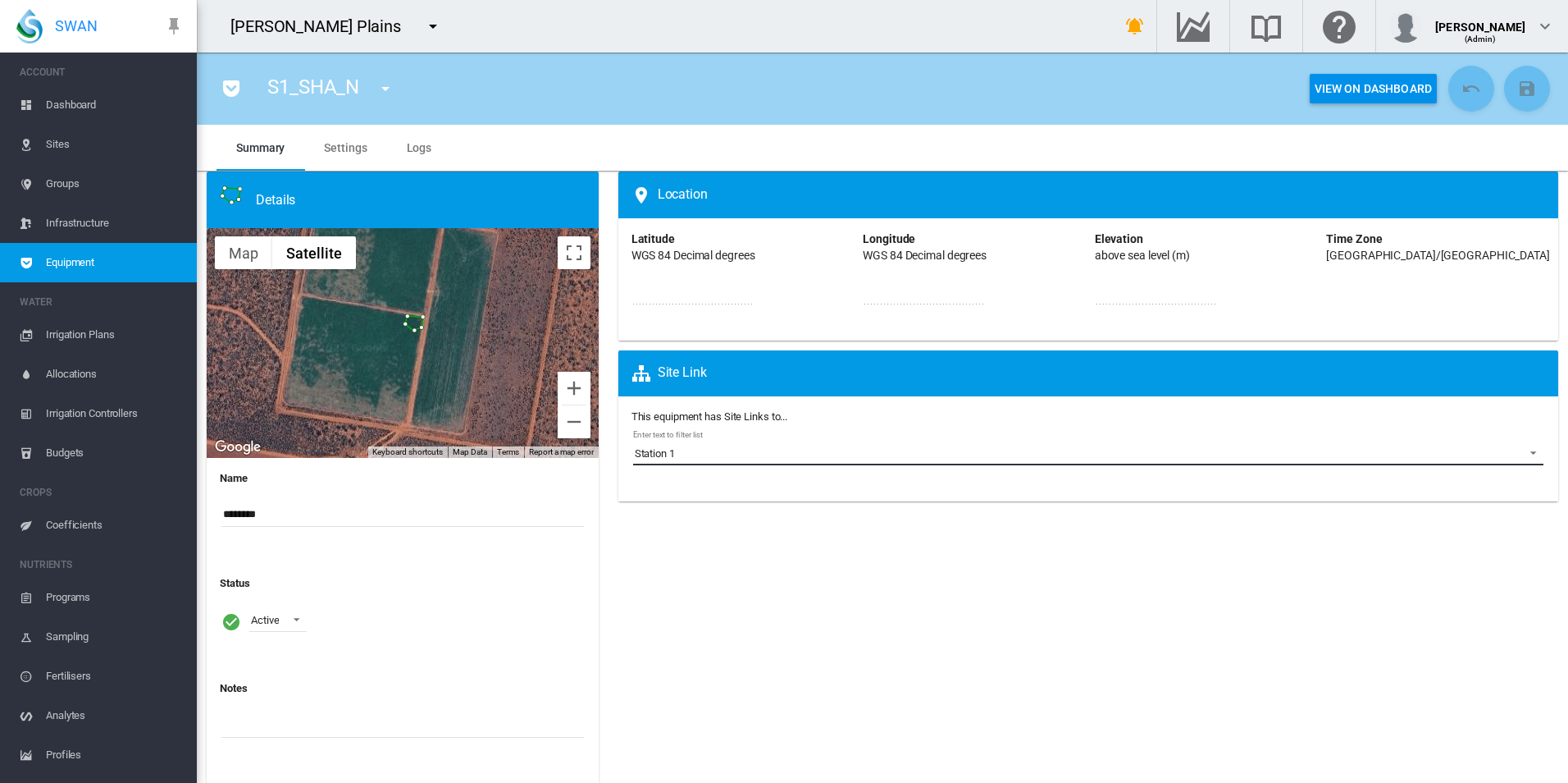
click at [686, 448] on span "Station 1" at bounding box center [1075, 454] width 881 height 15
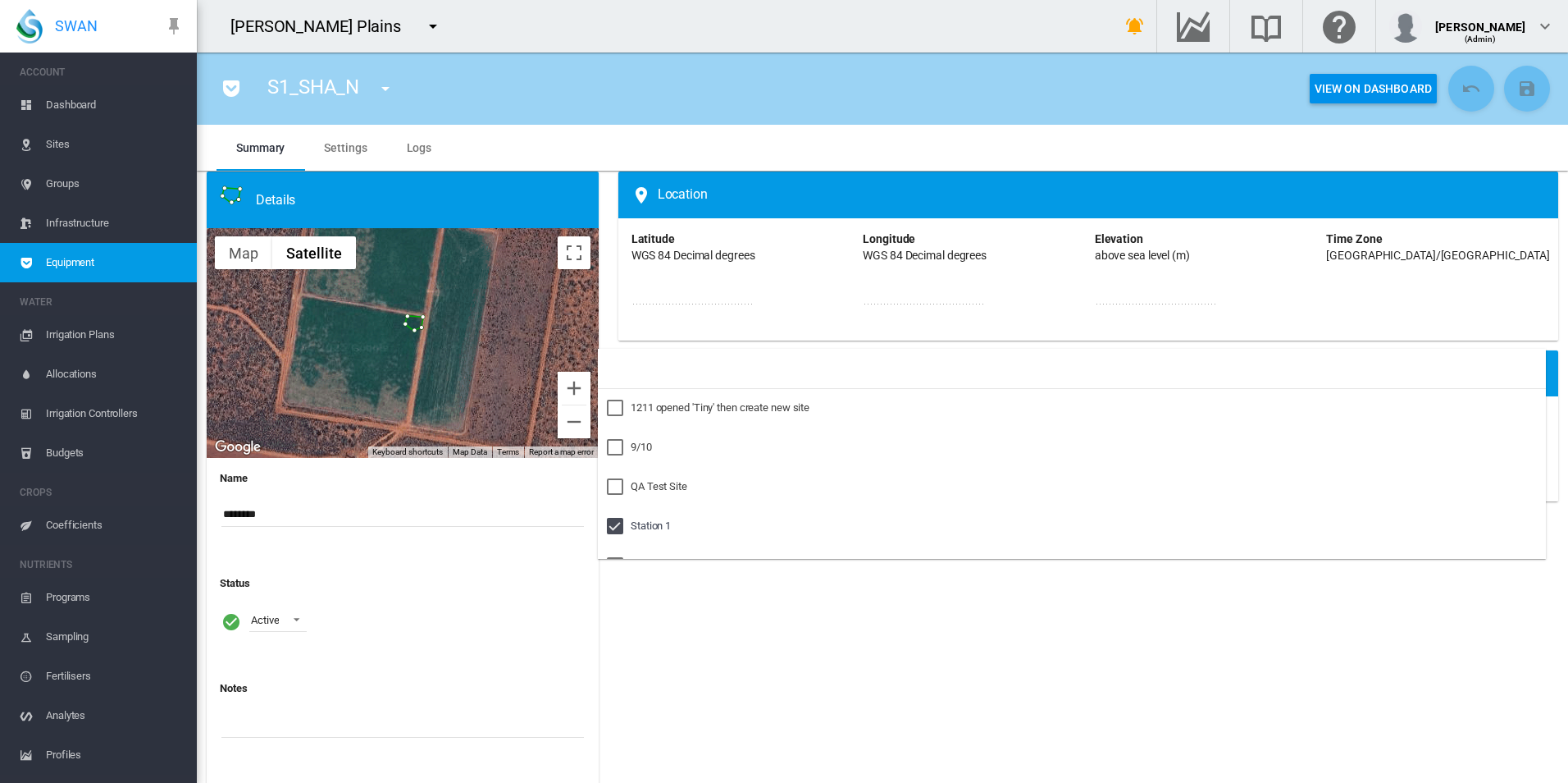
scroll to position [72, 0]
click at [746, 328] on md-backdrop at bounding box center [784, 392] width 1568 height 783
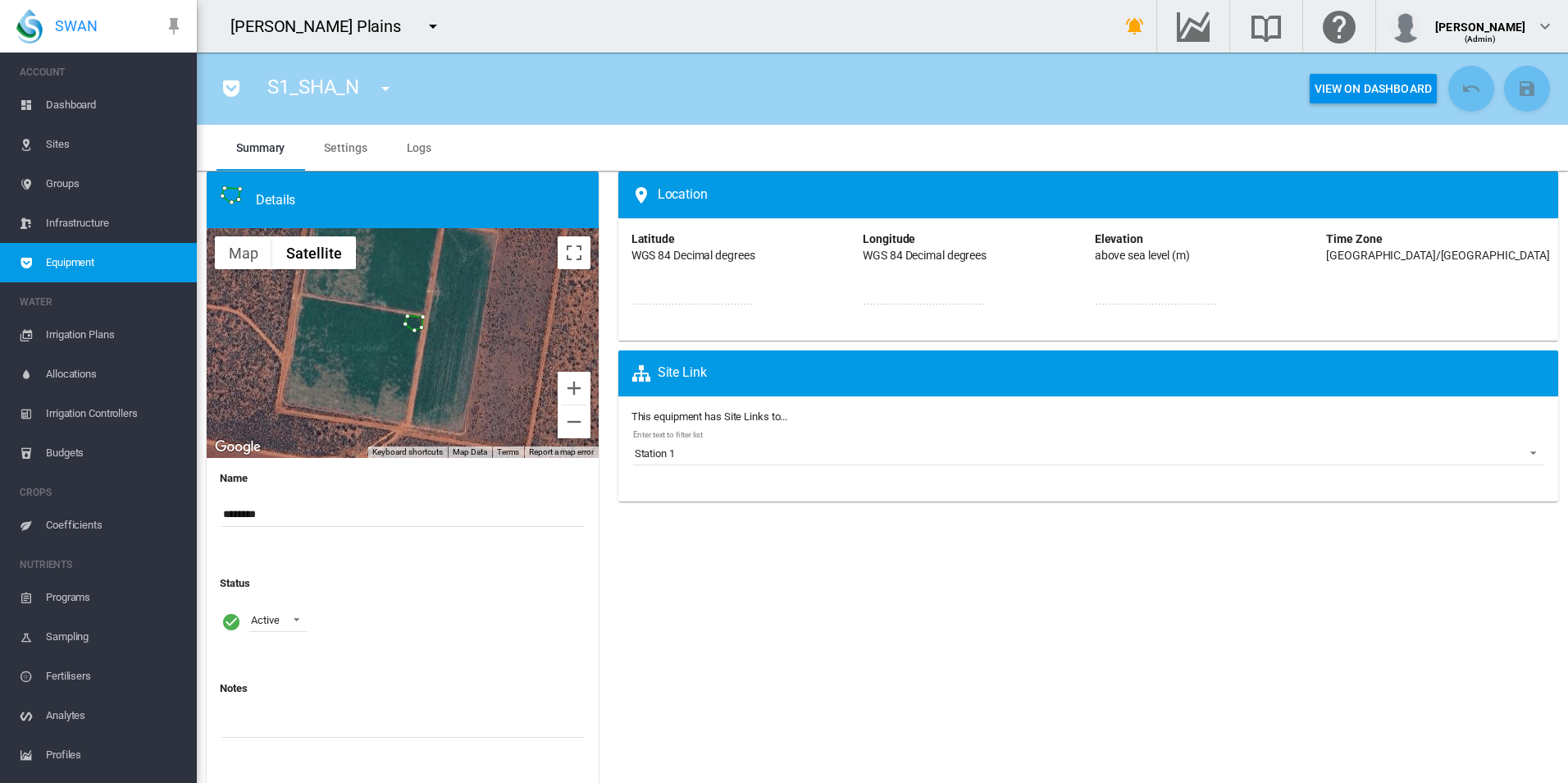
click at [746, 329] on div "**********" at bounding box center [748, 286] width 232 height 109
click at [738, 324] on md-input-container "**********" at bounding box center [692, 302] width 122 height 48
click at [120, 261] on span "Equipment" at bounding box center [114, 263] width 138 height 40
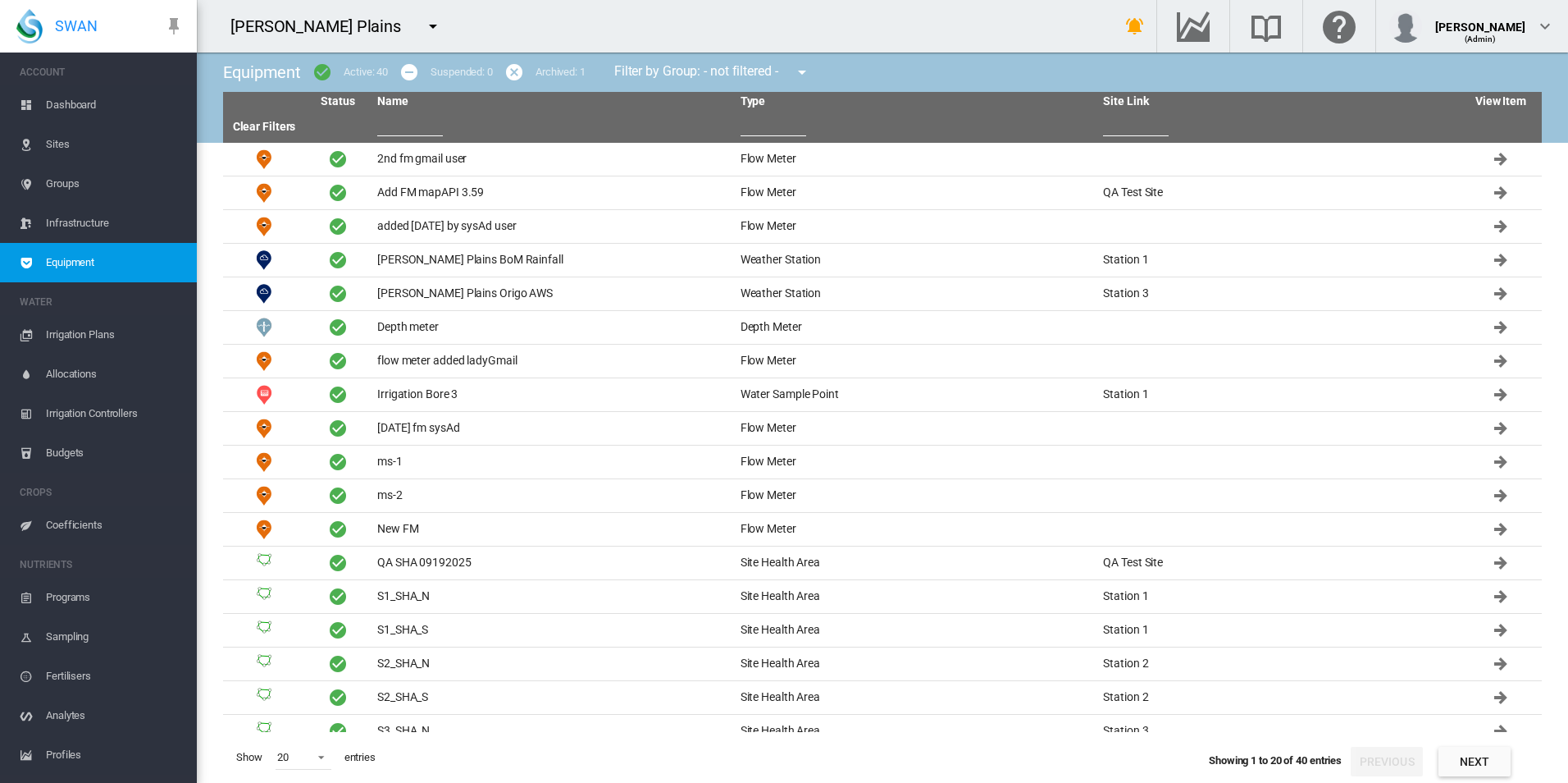
click at [401, 118] on input "text" at bounding box center [410, 124] width 65 height 25
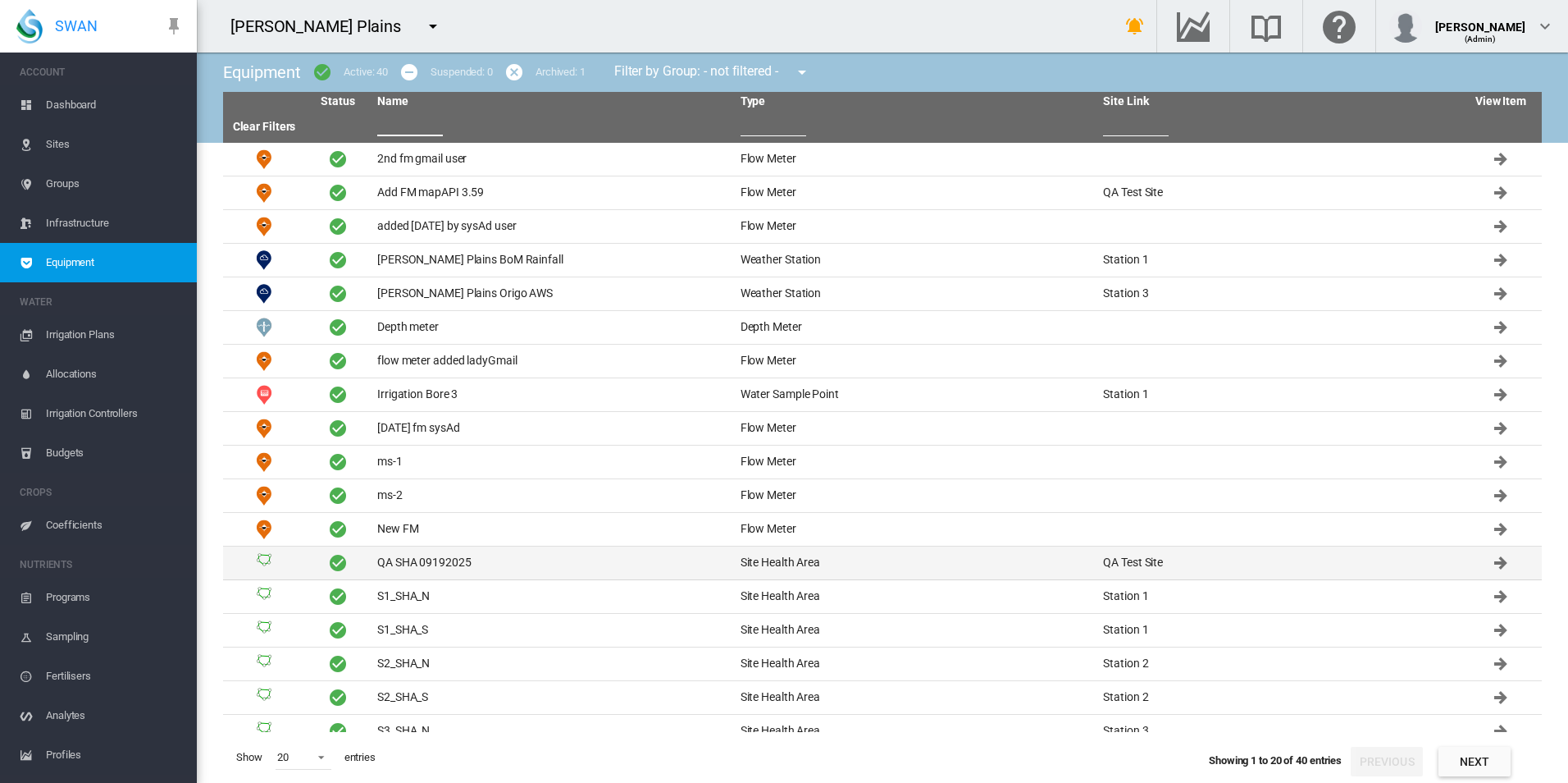
click at [556, 562] on td "QA SHA 09192025" at bounding box center [552, 563] width 364 height 33
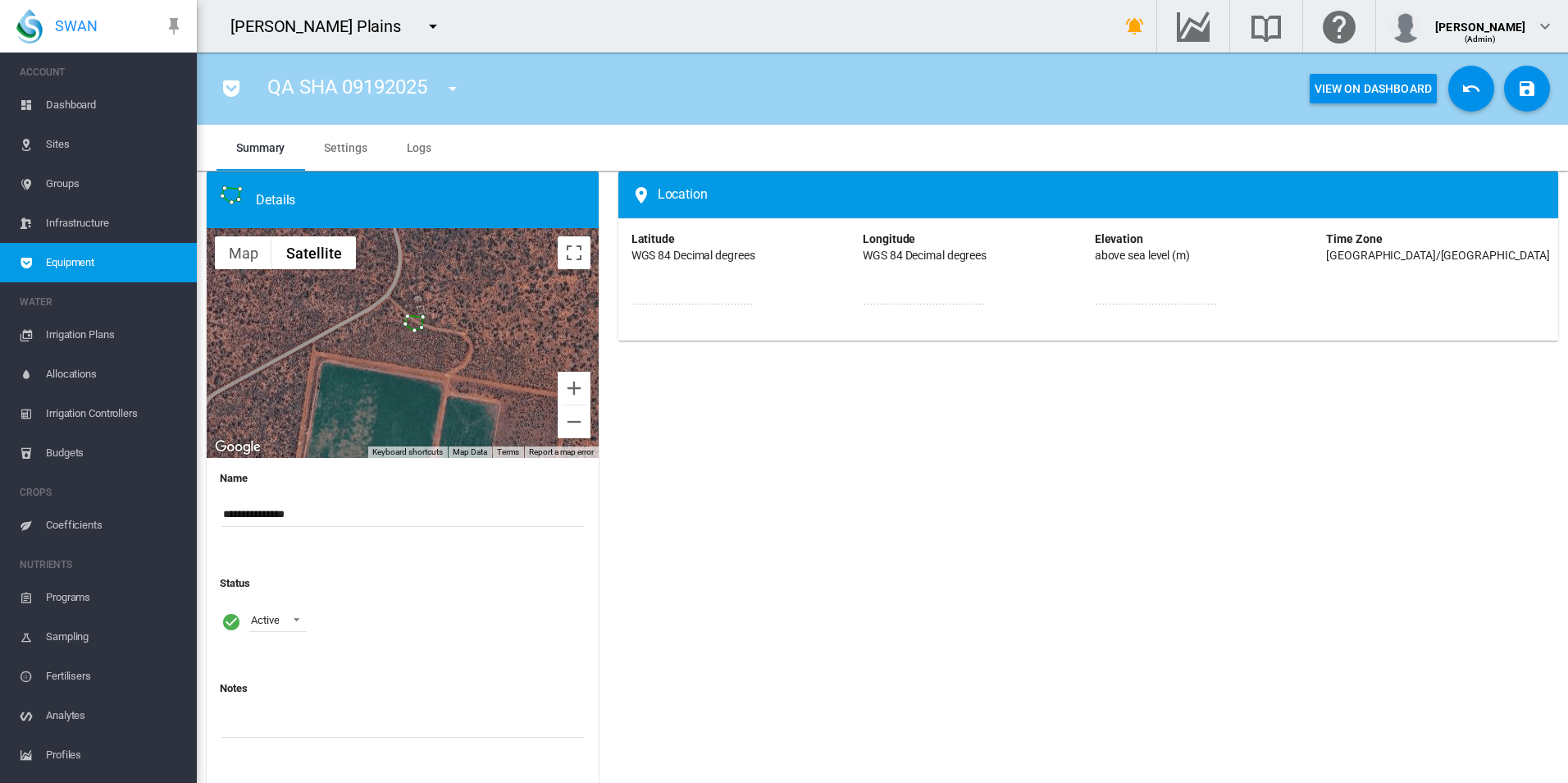
click at [145, 276] on span "Equipment" at bounding box center [114, 263] width 138 height 40
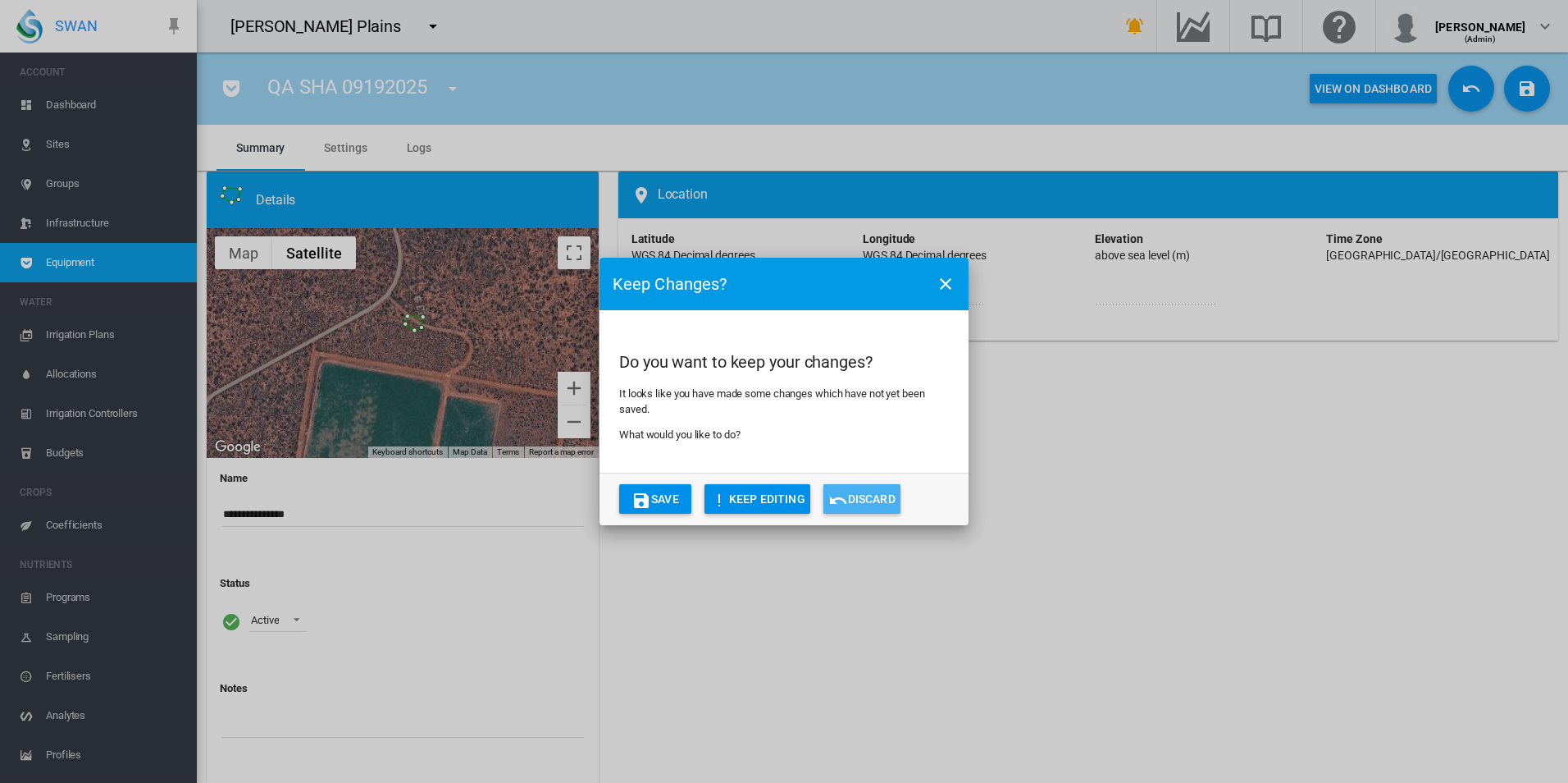
click at [860, 500] on button "Discard" at bounding box center [862, 500] width 77 height 30
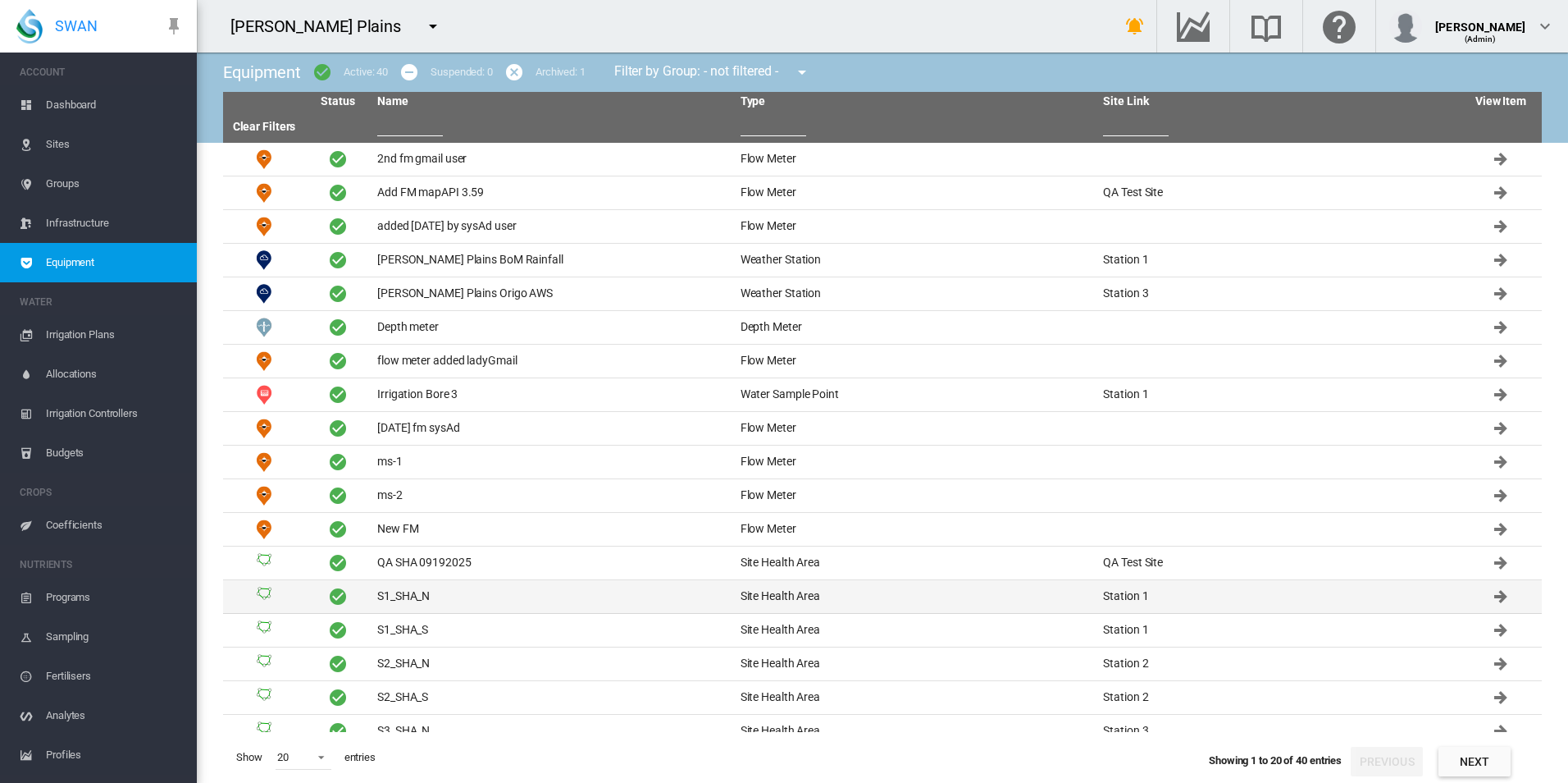
click at [483, 600] on td "S1_SHA_N" at bounding box center [552, 597] width 364 height 33
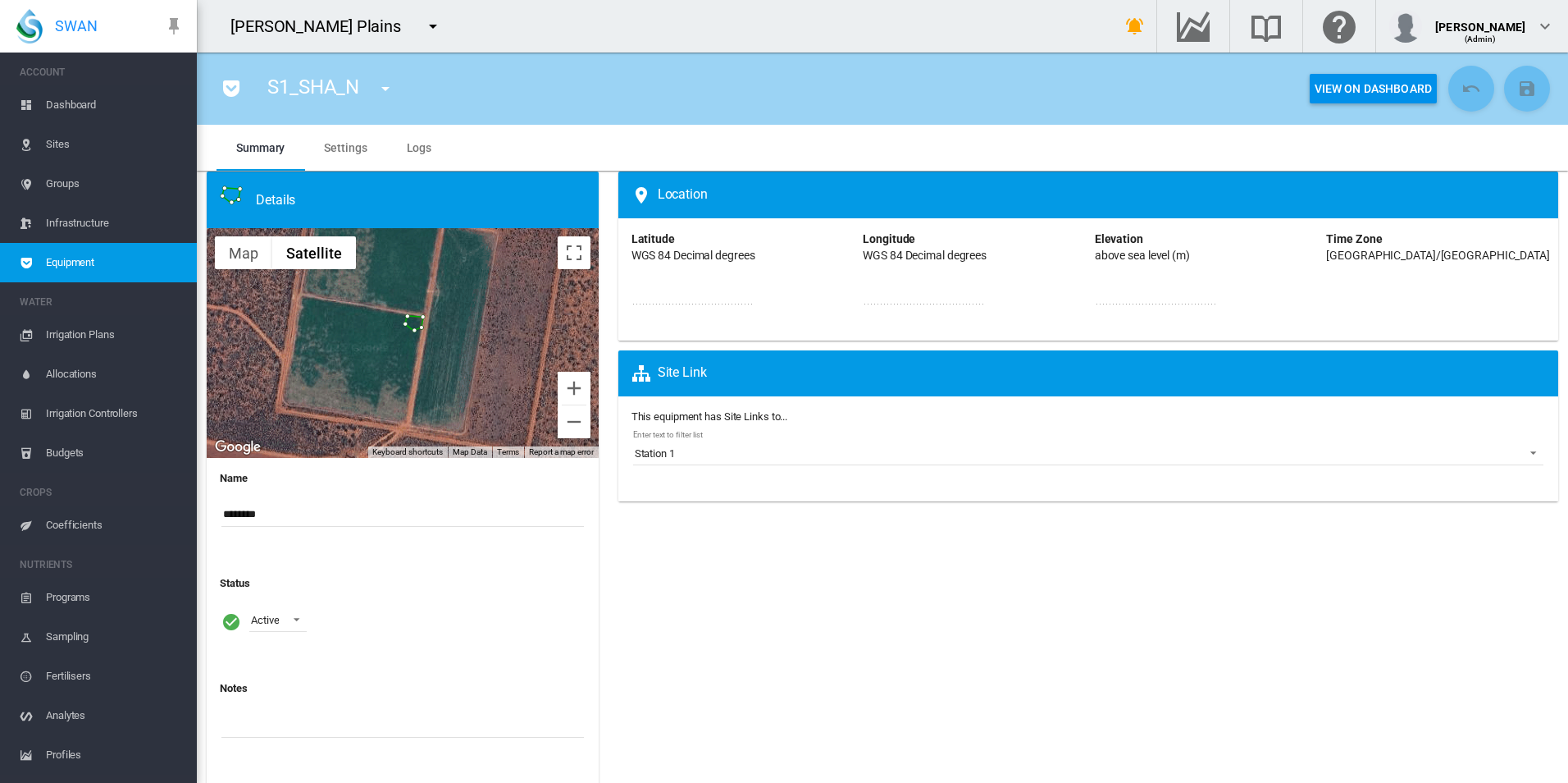
click at [61, 268] on span "Equipment" at bounding box center [114, 263] width 138 height 40
